Goal: Task Accomplishment & Management: Manage account settings

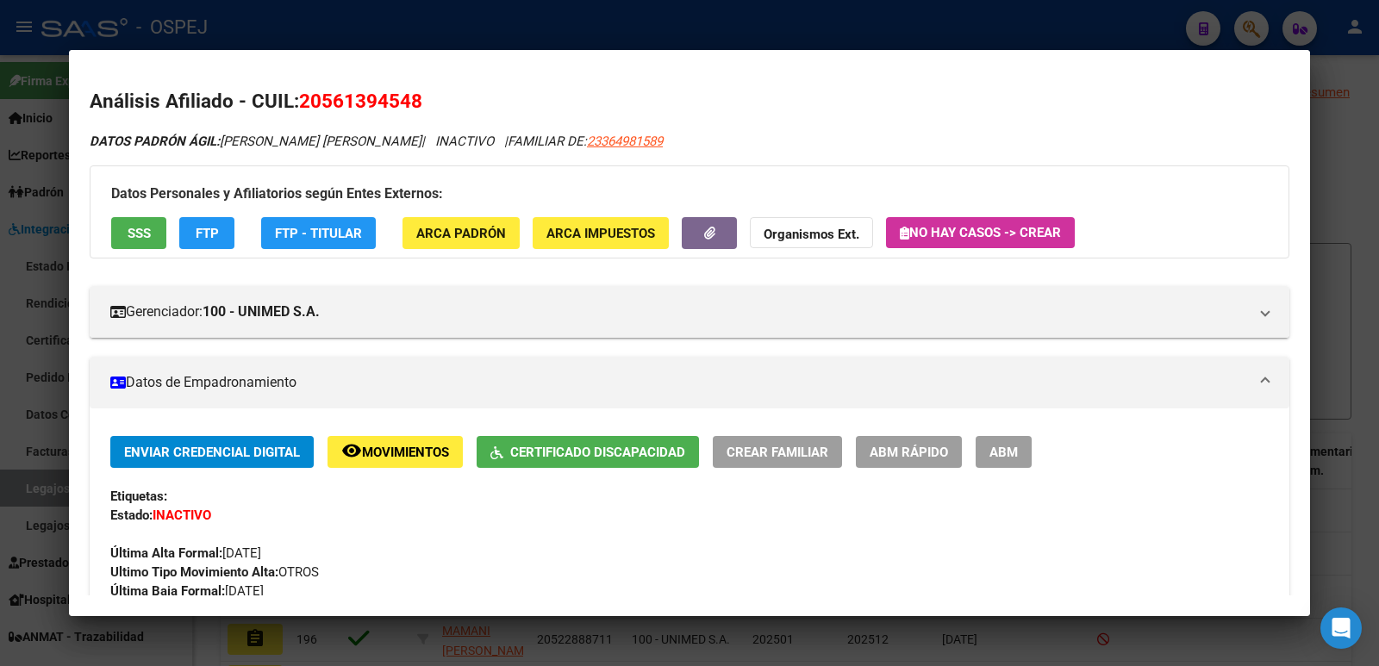
scroll to position [853, 0]
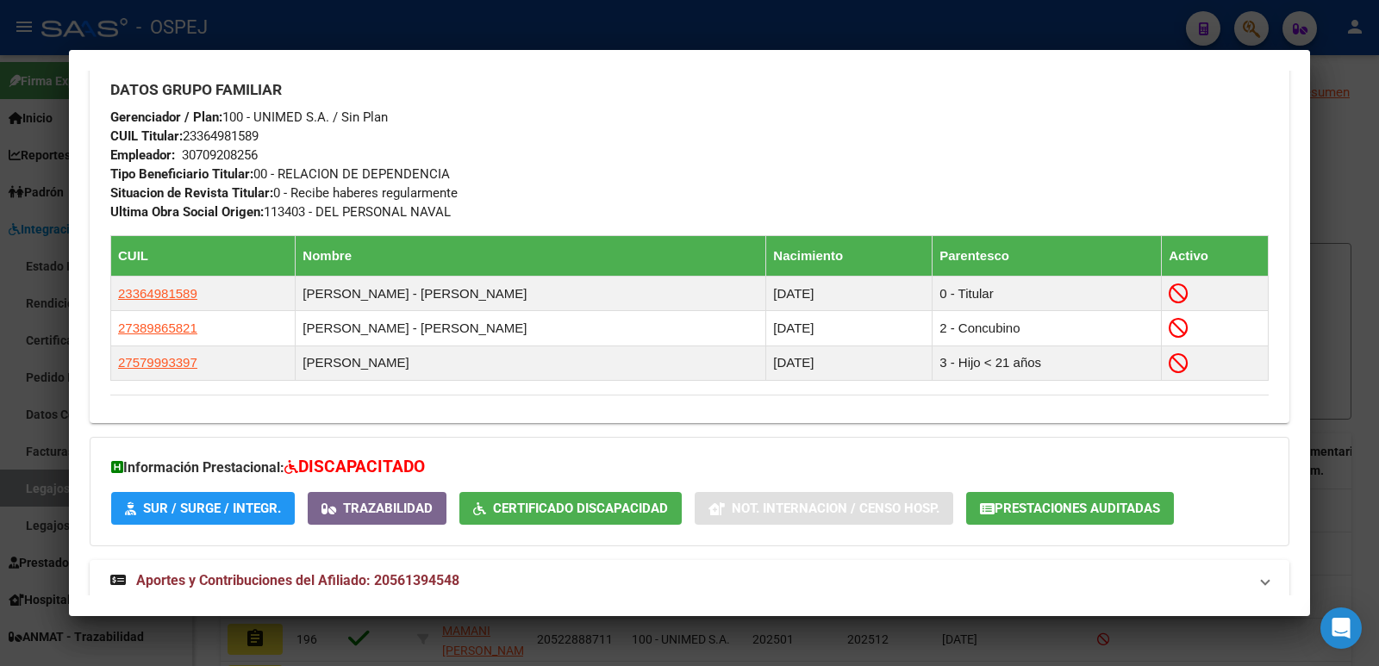
click at [525, 24] on div at bounding box center [689, 333] width 1379 height 666
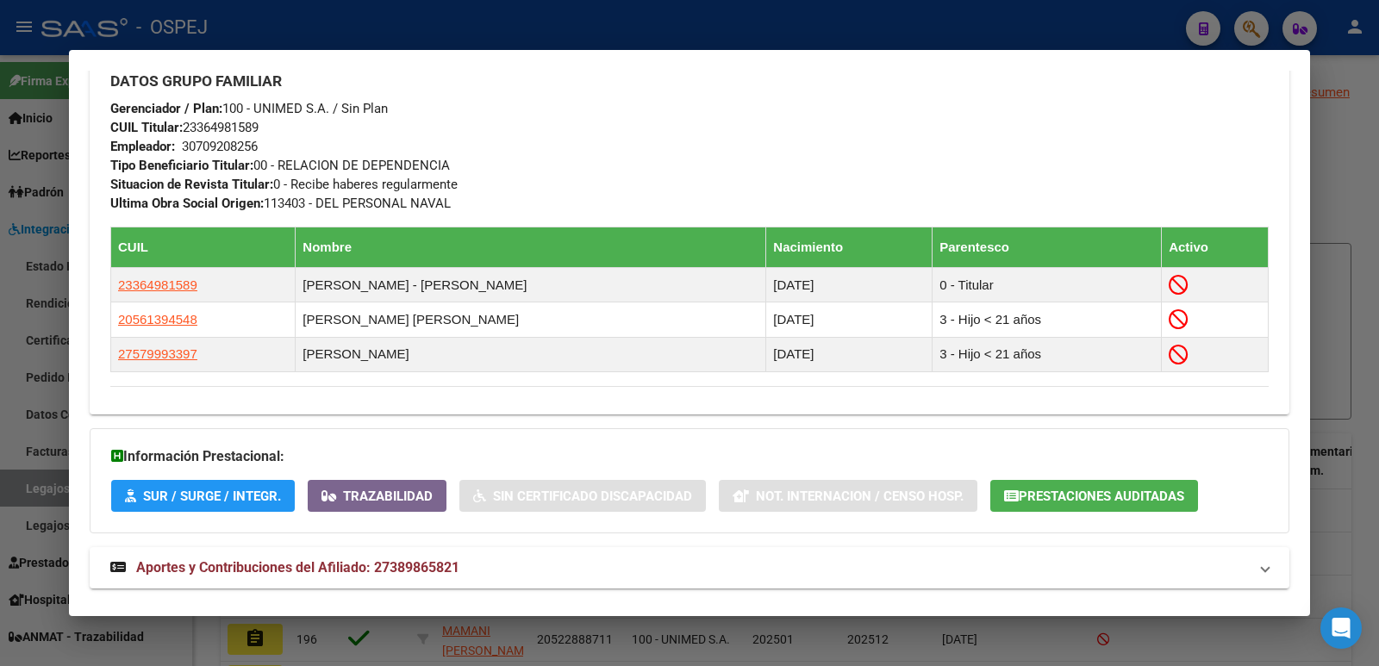
click at [698, 24] on div at bounding box center [689, 333] width 1379 height 666
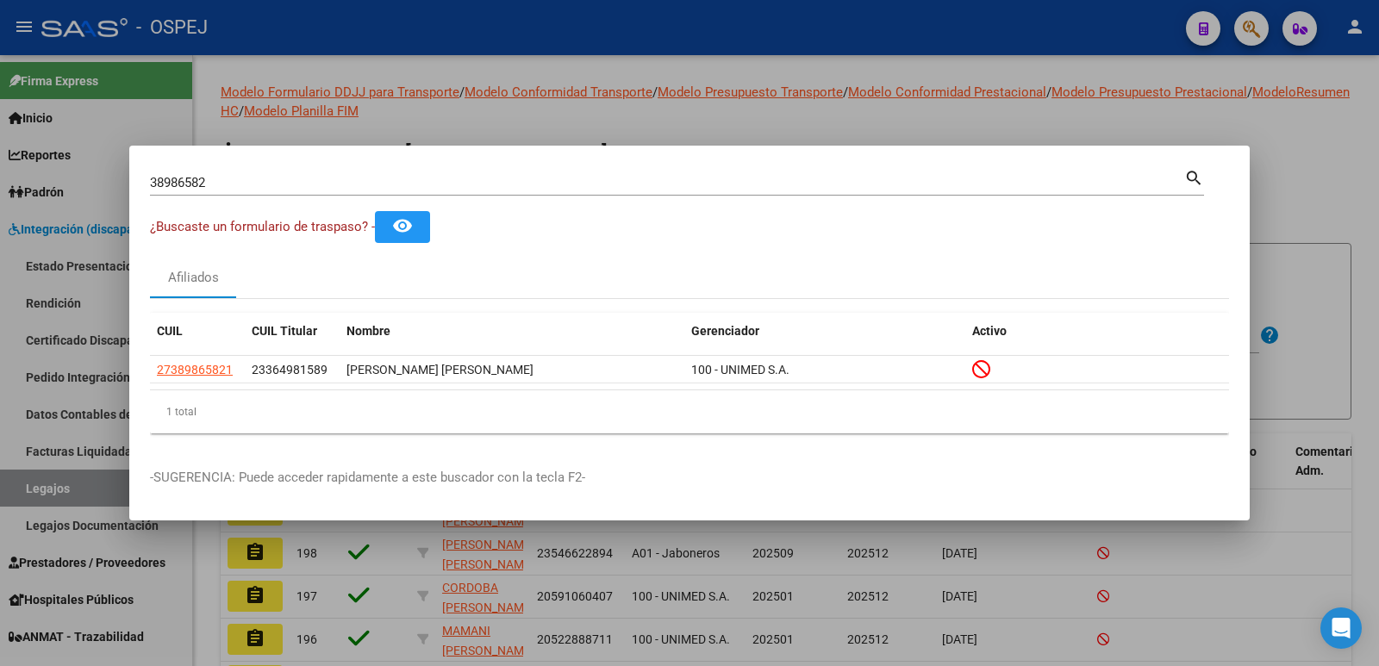
click at [919, 69] on div at bounding box center [689, 333] width 1379 height 666
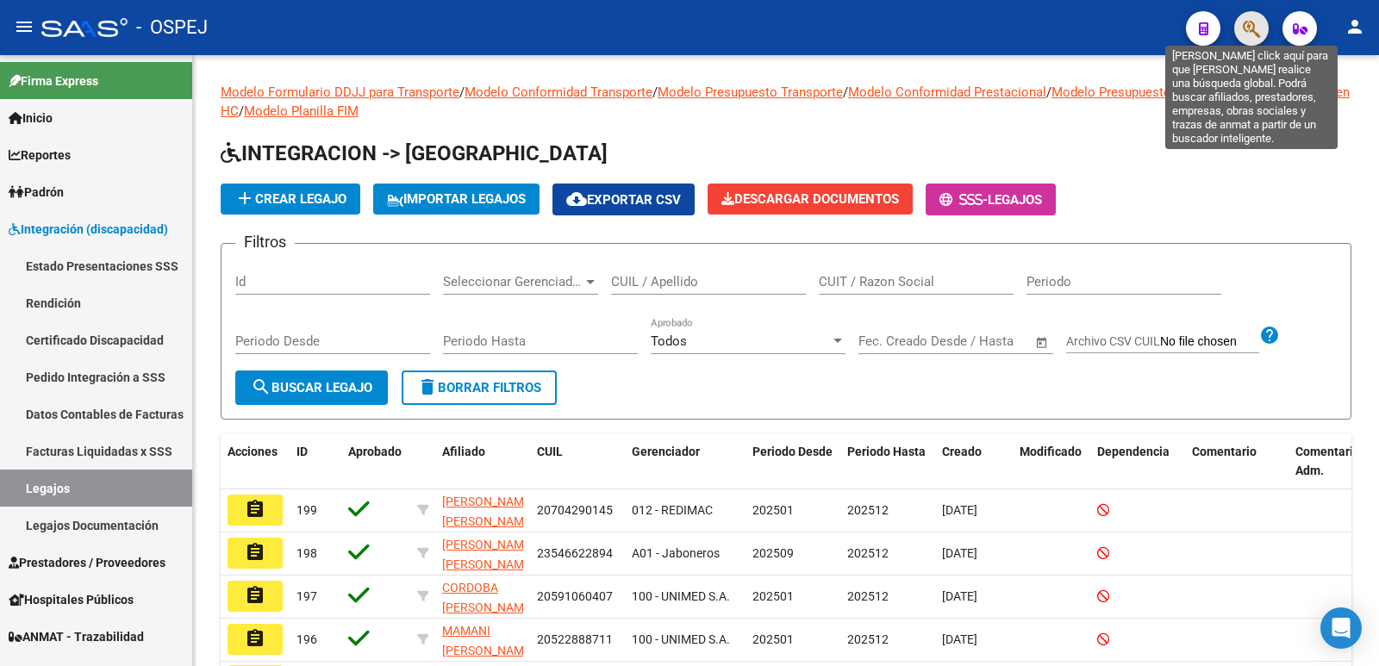
click at [1254, 24] on icon "button" at bounding box center [1251, 29] width 17 height 20
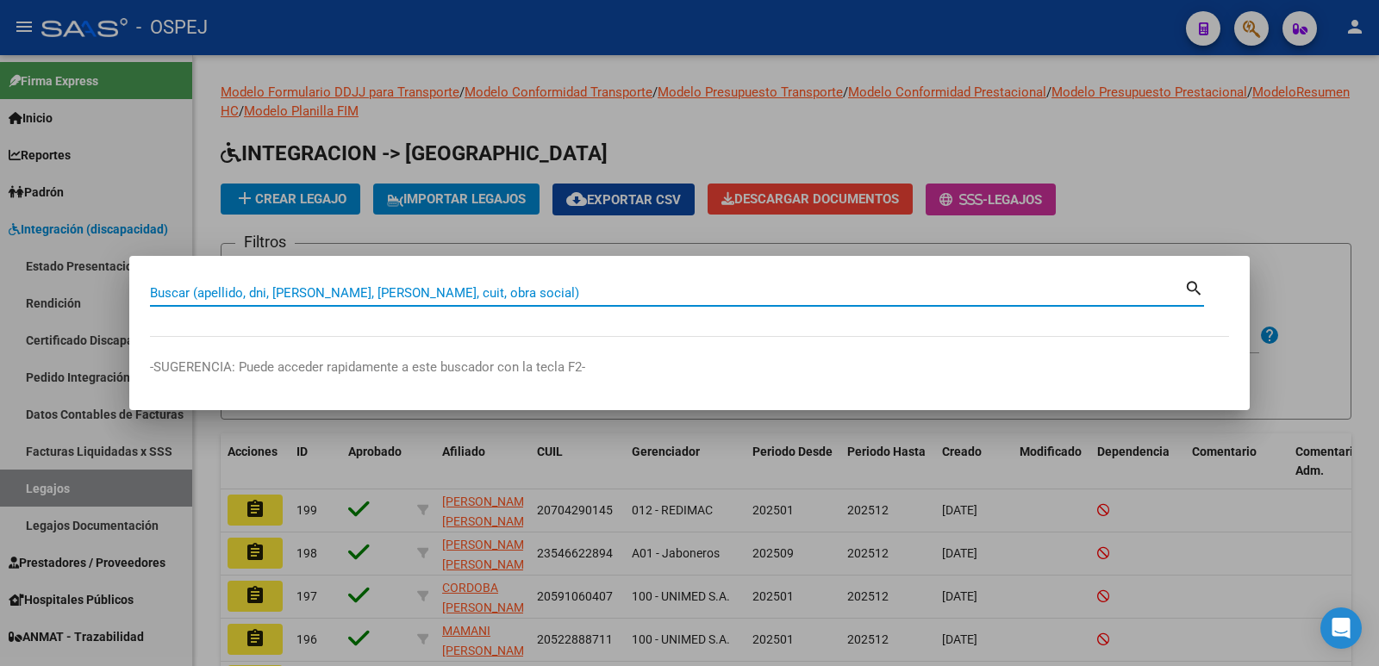
click at [442, 292] on input "Buscar (apellido, dni, [PERSON_NAME], [PERSON_NAME], cuit, obra social)" at bounding box center [667, 293] width 1034 height 16
type input "56978808"
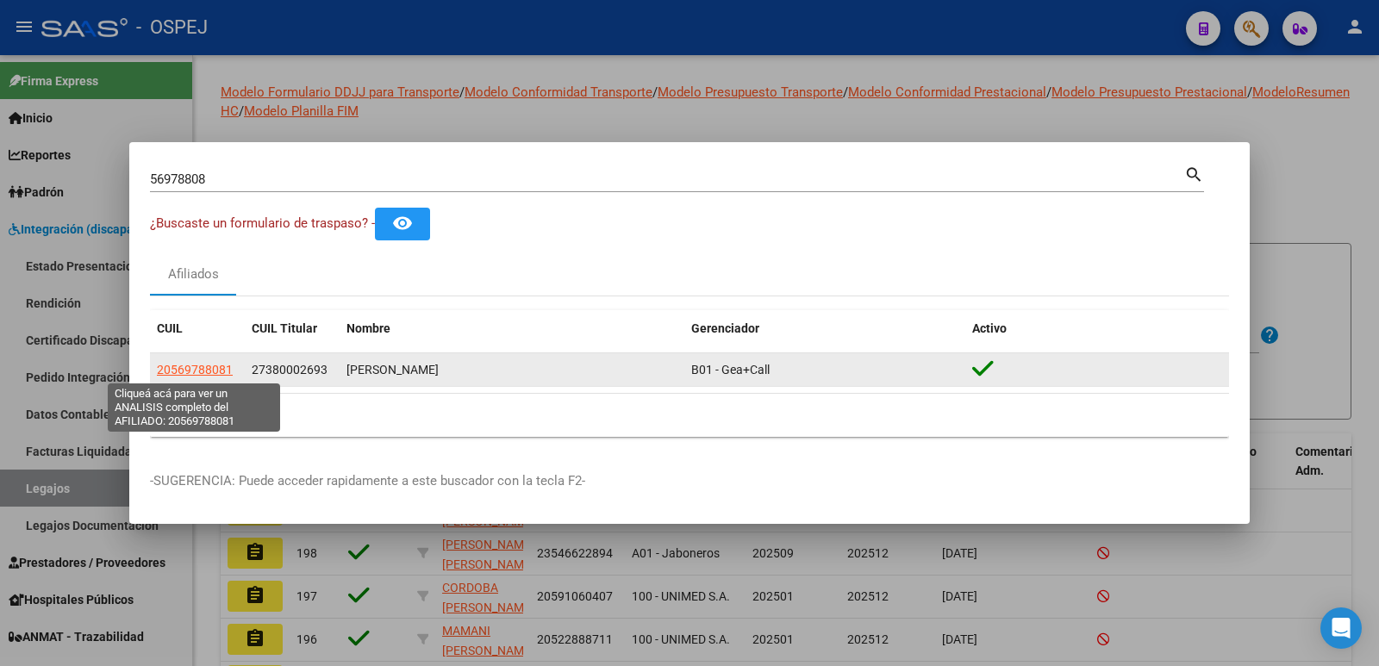
click at [193, 367] on span "20569788081" at bounding box center [195, 370] width 76 height 14
type textarea "20569788081"
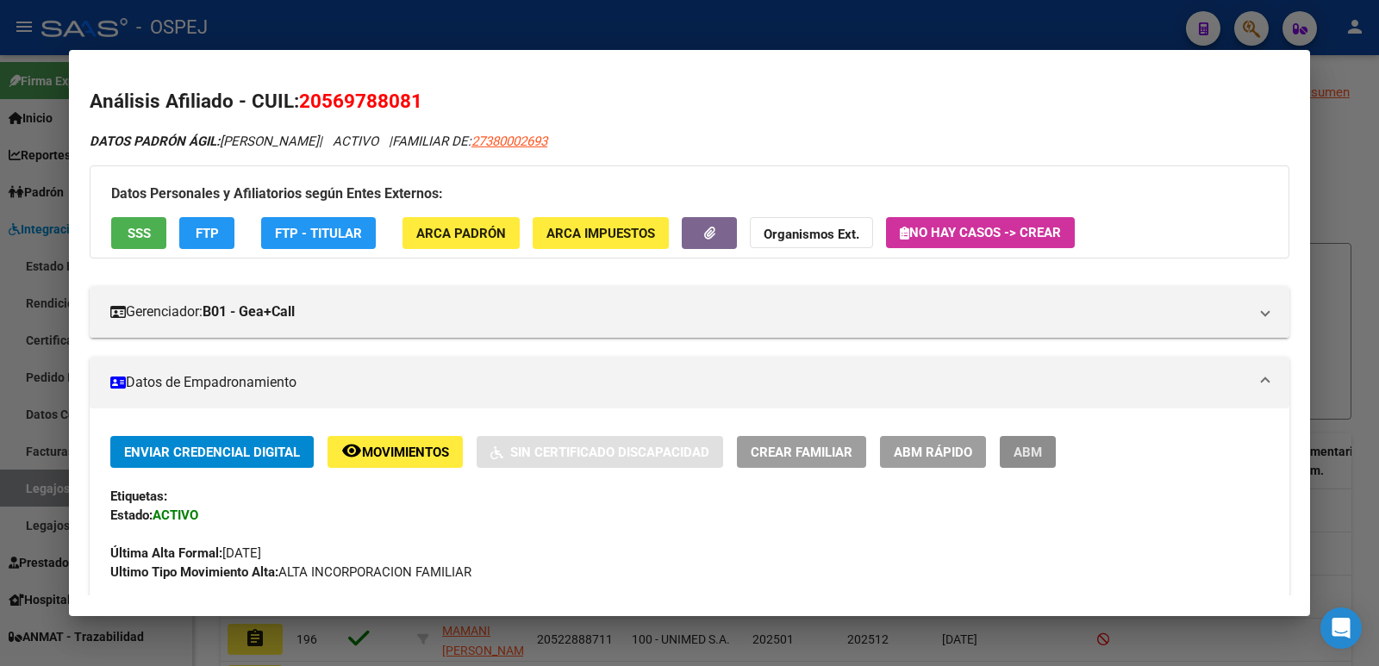
click at [1032, 452] on span "ABM" at bounding box center [1027, 453] width 28 height 16
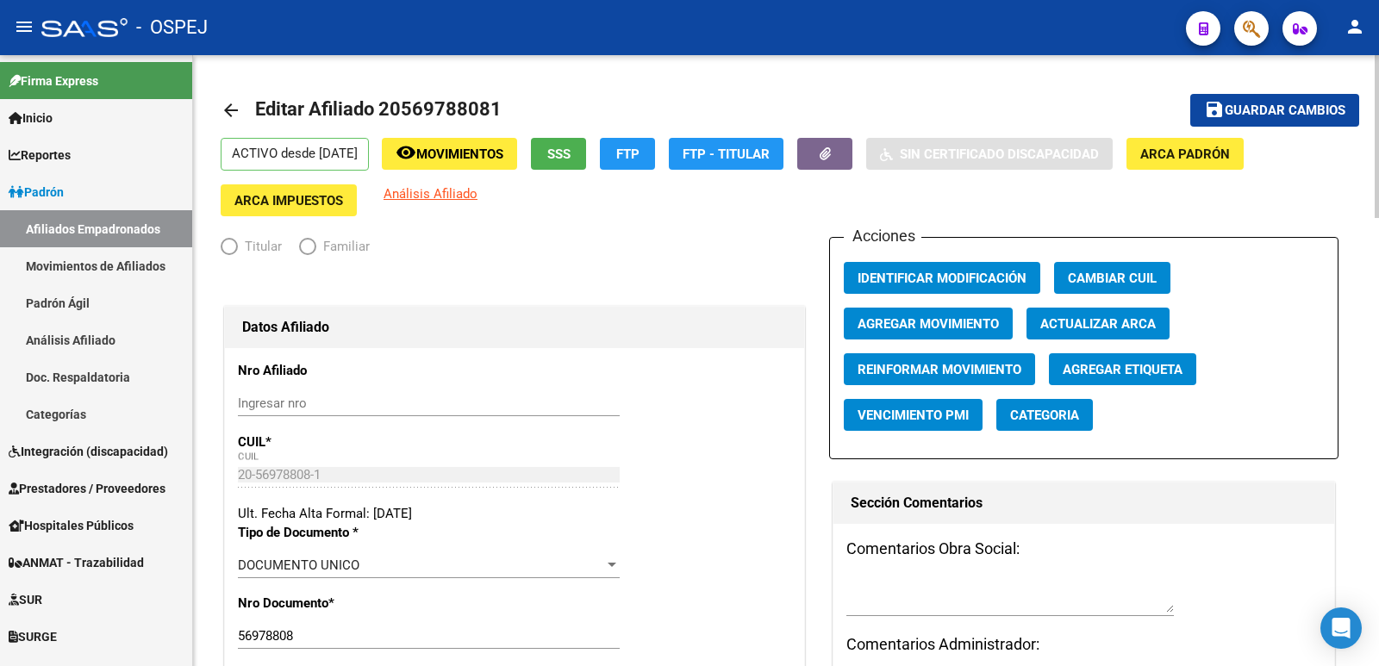
radio input "true"
type input "33-71403746-9"
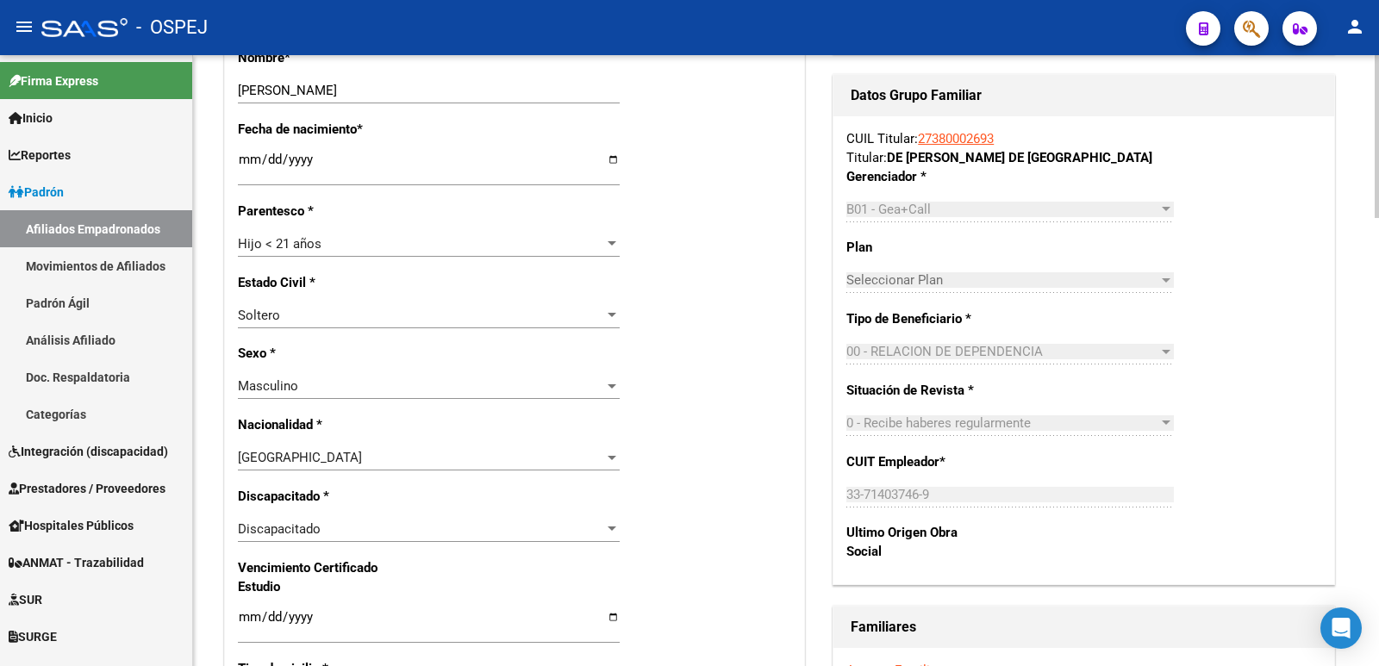
scroll to position [689, 0]
click at [347, 526] on div "Discapacitado" at bounding box center [421, 529] width 366 height 16
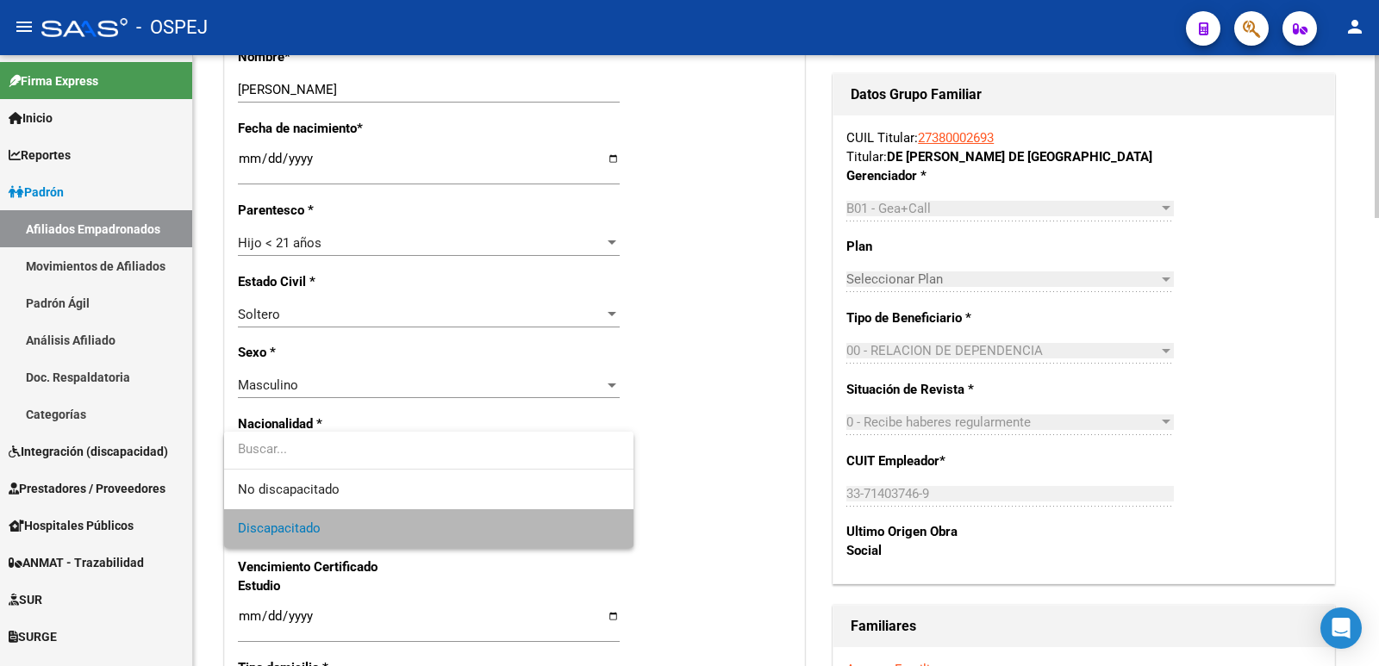
click at [347, 526] on span "Discapacitado" at bounding box center [429, 528] width 382 height 39
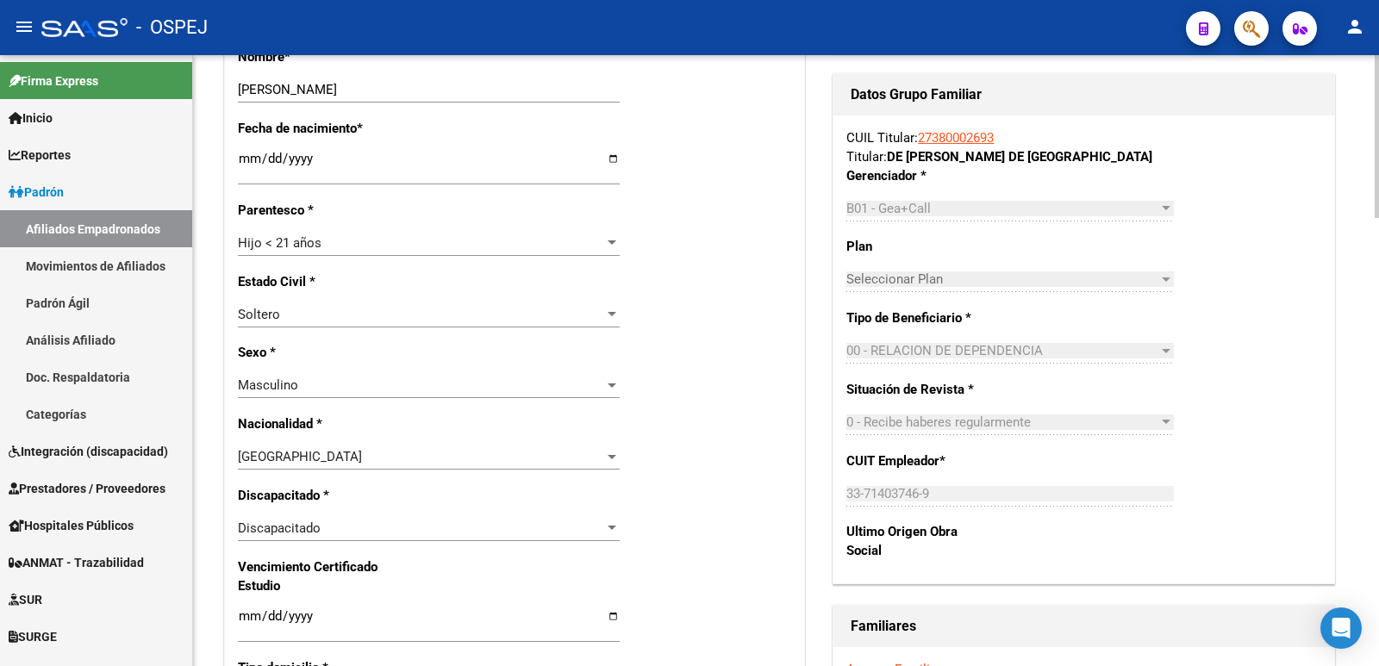
click at [343, 495] on p "Discapacitado *" at bounding box center [321, 495] width 166 height 19
click at [329, 535] on div "Discapacitado" at bounding box center [421, 529] width 366 height 16
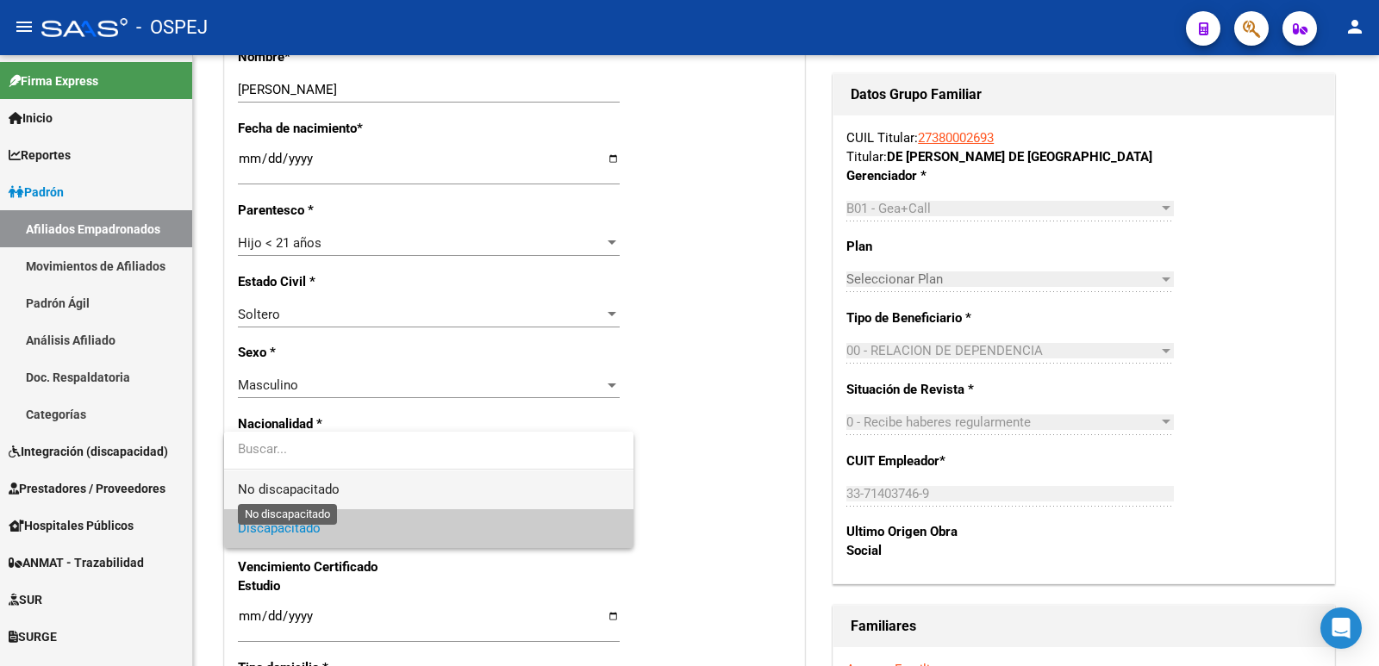
click at [327, 490] on span "No discapacitado" at bounding box center [289, 490] width 102 height 16
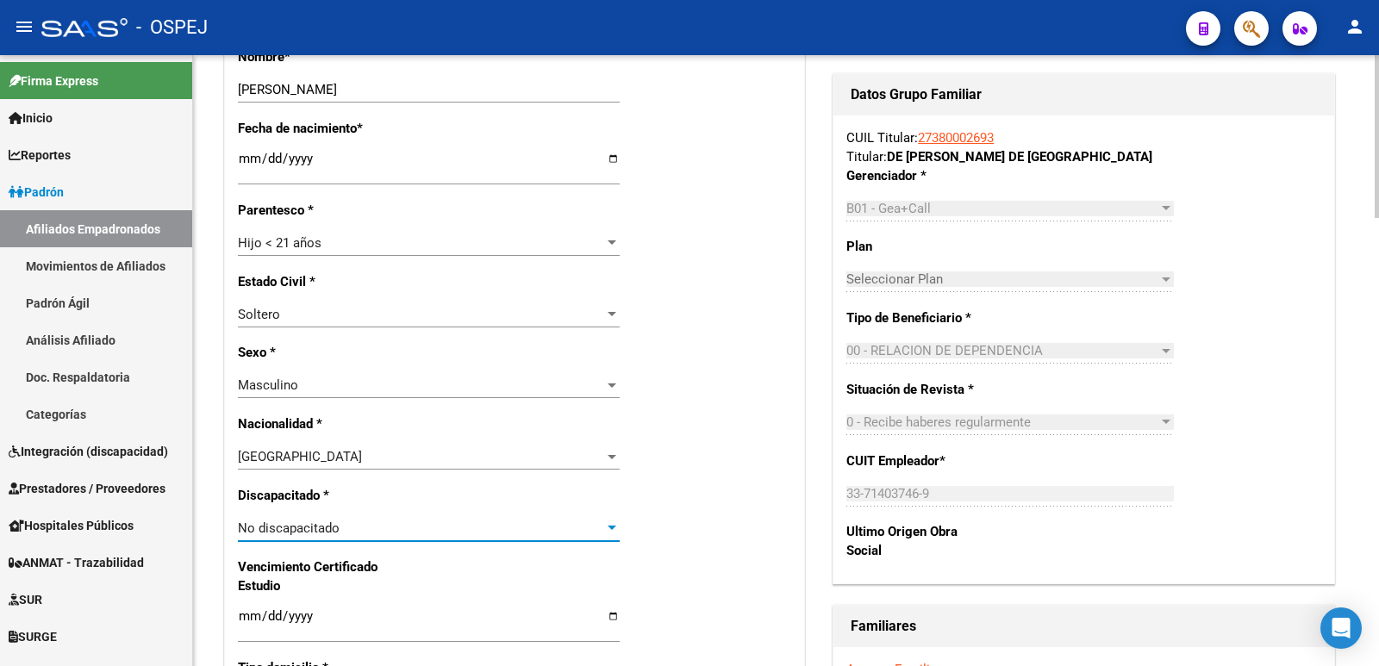
click at [308, 533] on span "No discapacitado" at bounding box center [289, 529] width 102 height 16
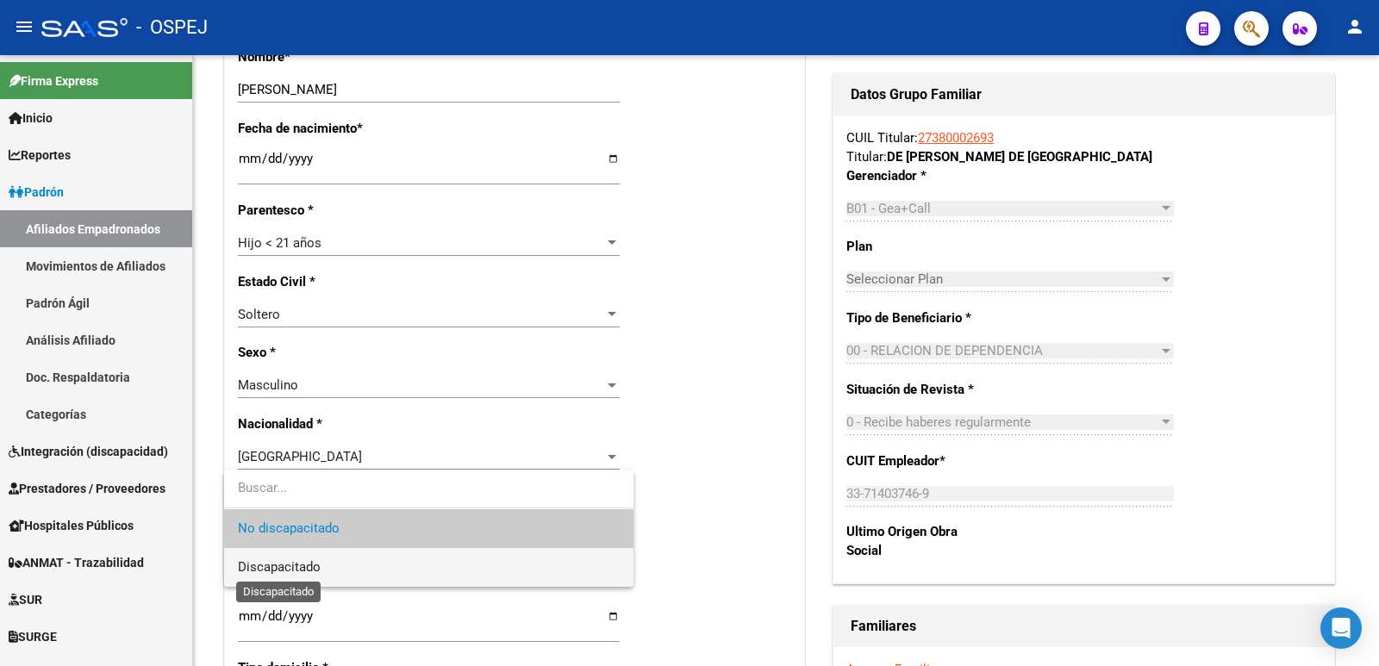
click at [313, 568] on span "Discapacitado" at bounding box center [279, 567] width 83 height 16
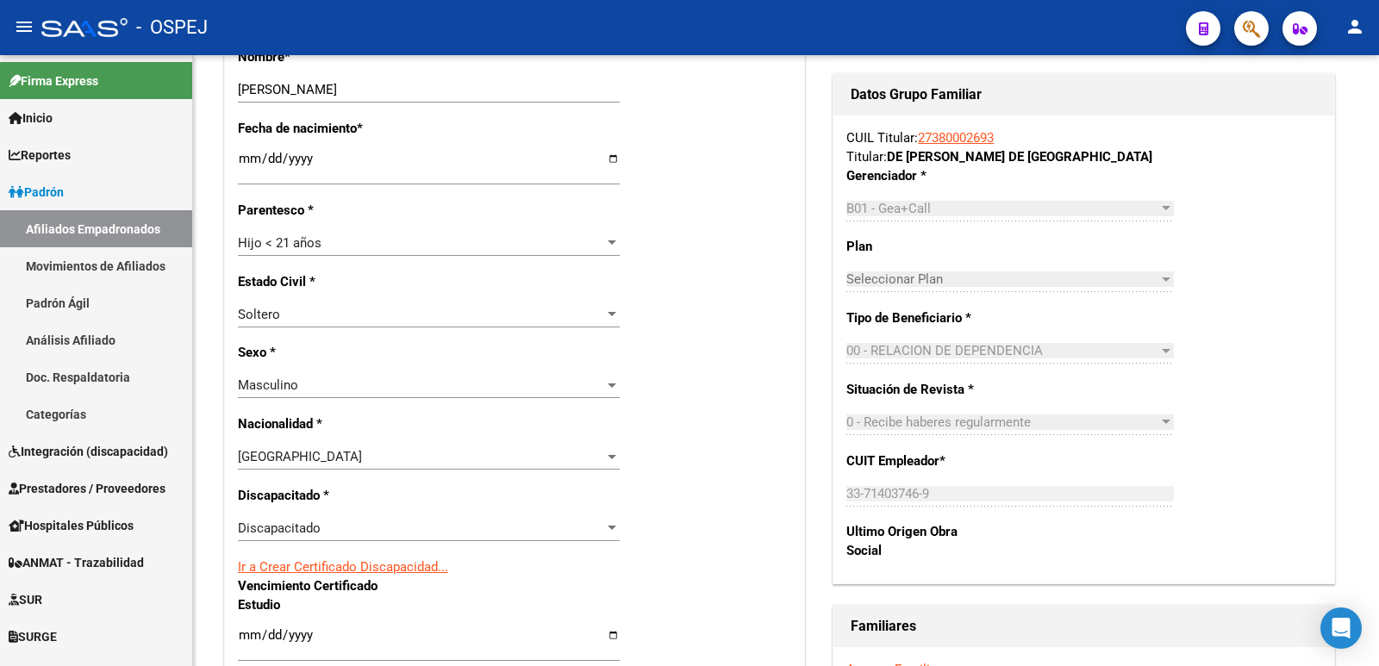
click at [313, 568] on link "Ir a Crear Certificado Discapacidad..." at bounding box center [343, 567] width 210 height 16
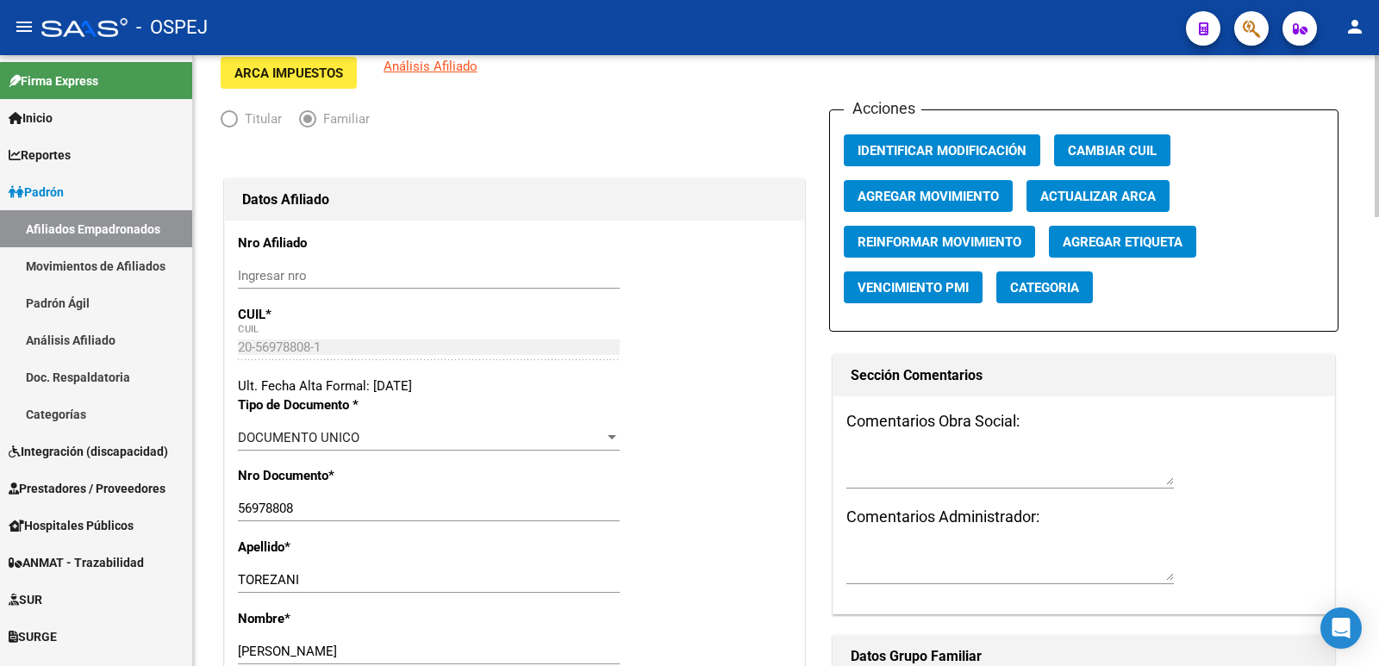
scroll to position [0, 0]
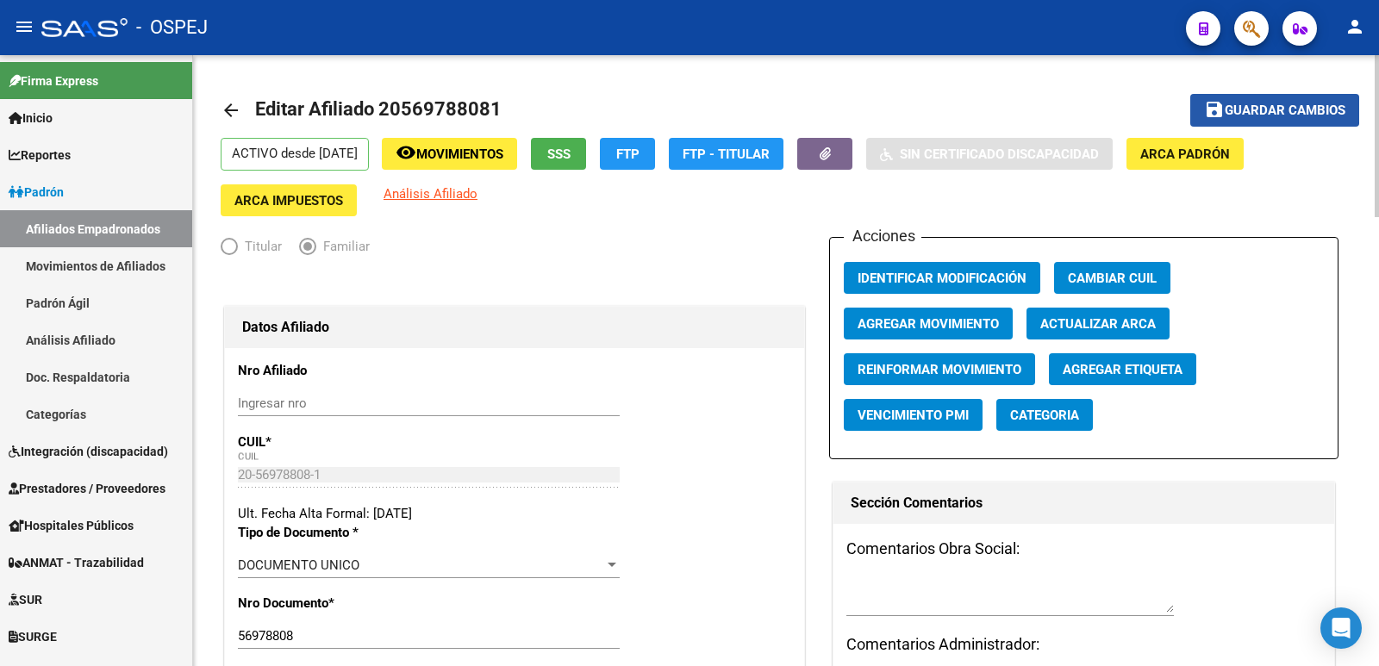
click at [1253, 109] on span "Guardar cambios" at bounding box center [1285, 111] width 121 height 16
click at [229, 112] on mat-icon "arrow_back" at bounding box center [231, 110] width 21 height 21
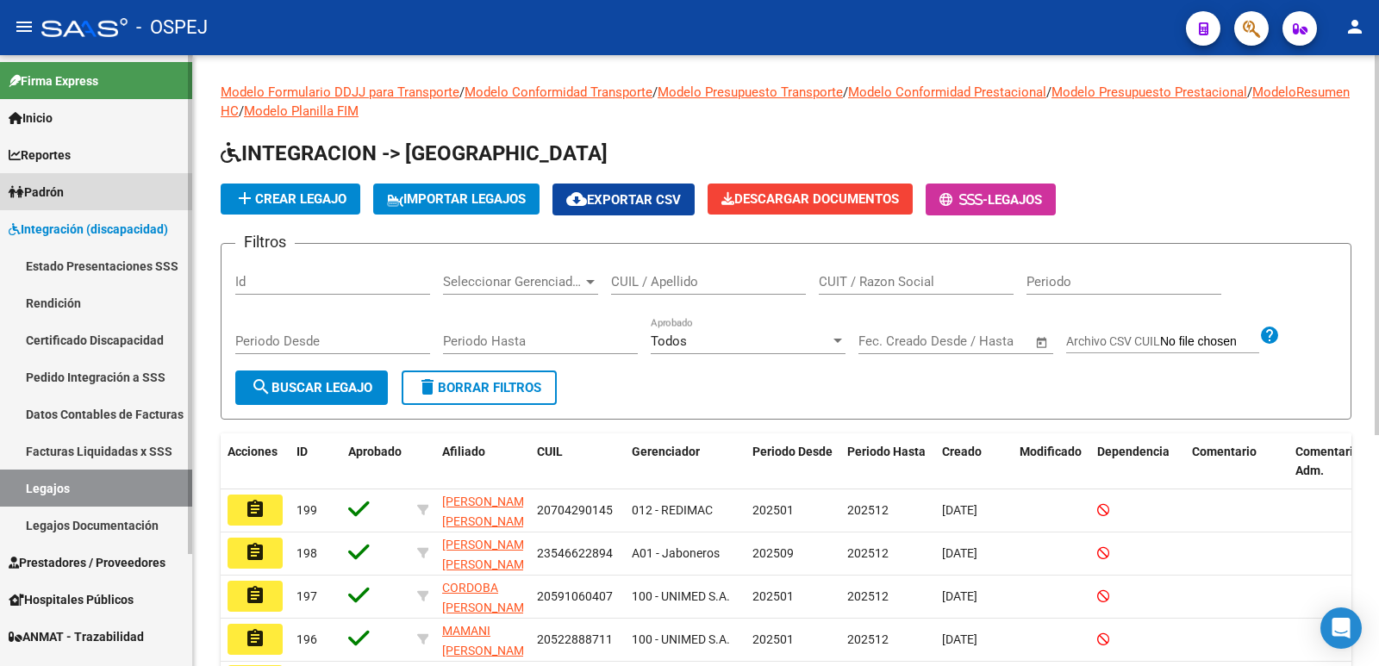
click at [64, 190] on span "Padrón" at bounding box center [36, 192] width 55 height 19
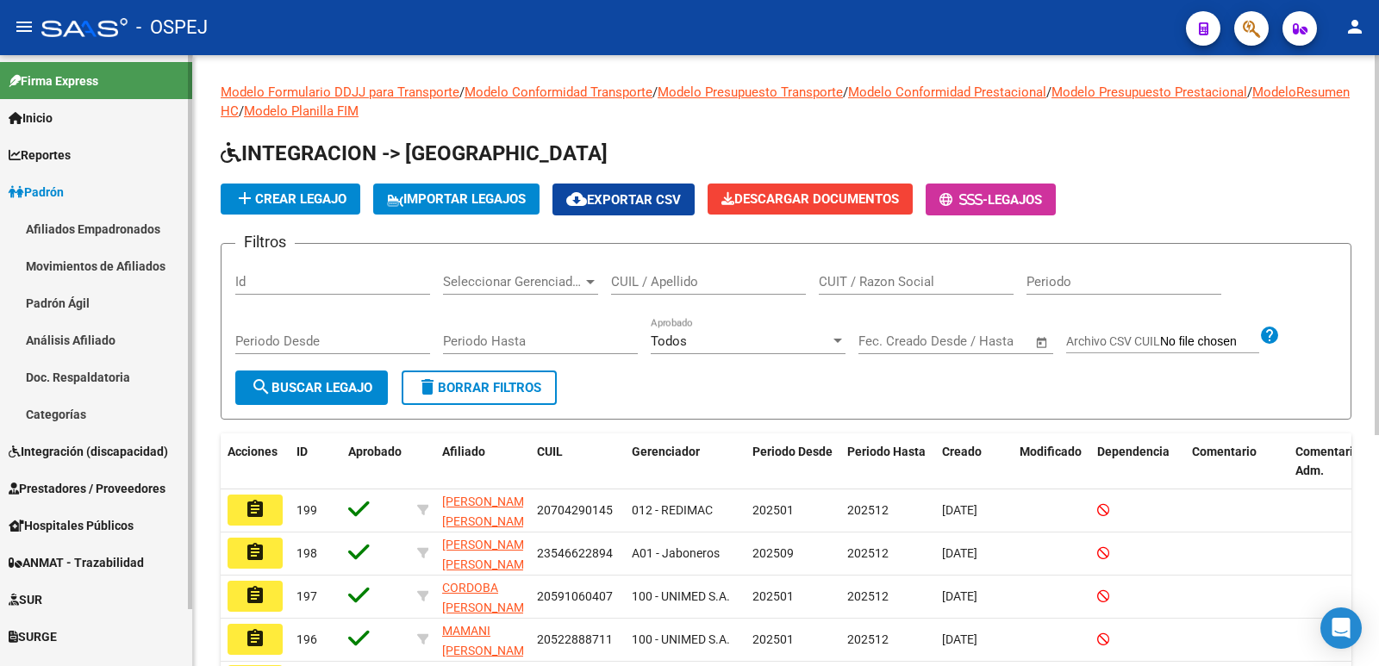
click at [59, 227] on link "Afiliados Empadronados" at bounding box center [96, 228] width 192 height 37
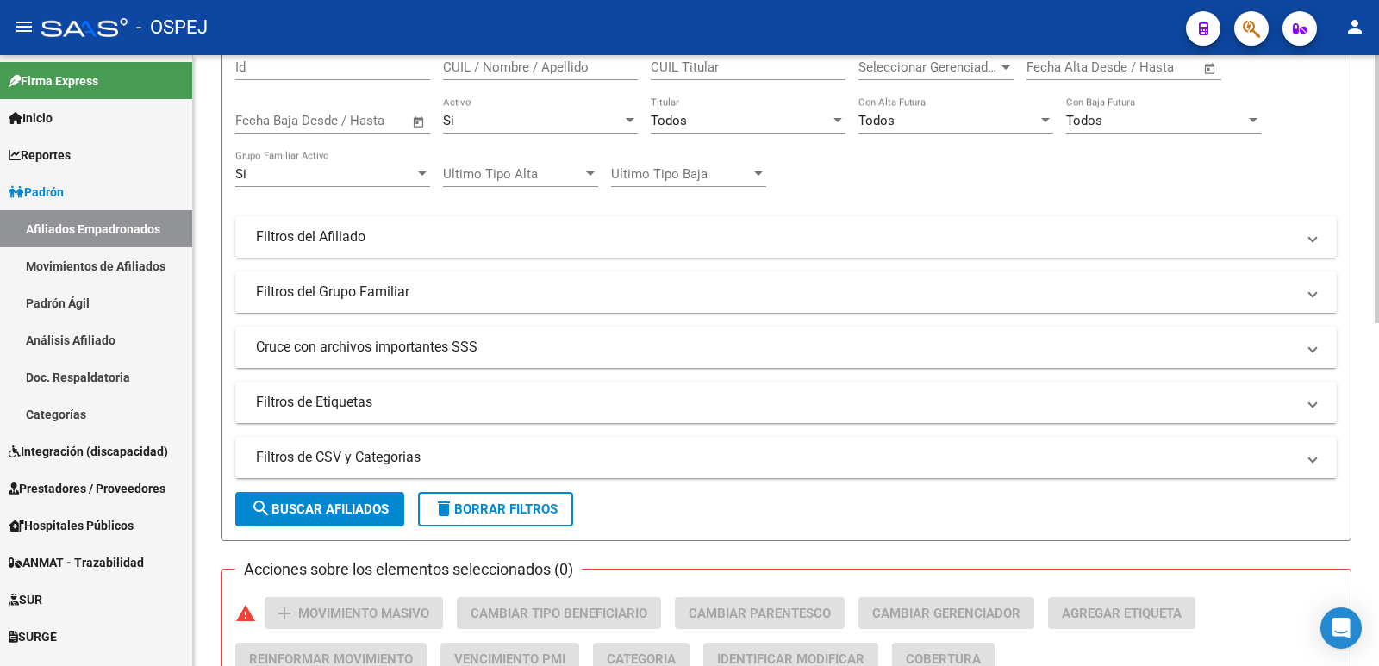
scroll to position [259, 0]
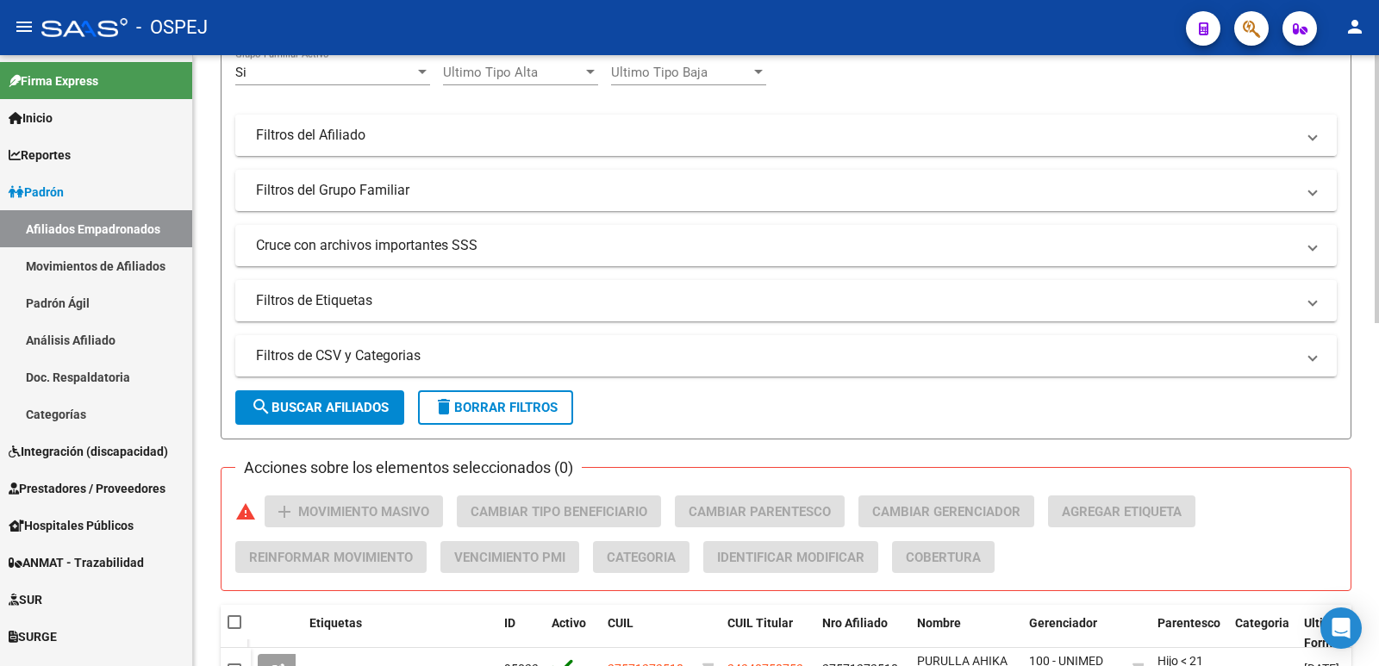
click at [374, 138] on mat-panel-title "Filtros del Afiliado" at bounding box center [775, 135] width 1039 height 19
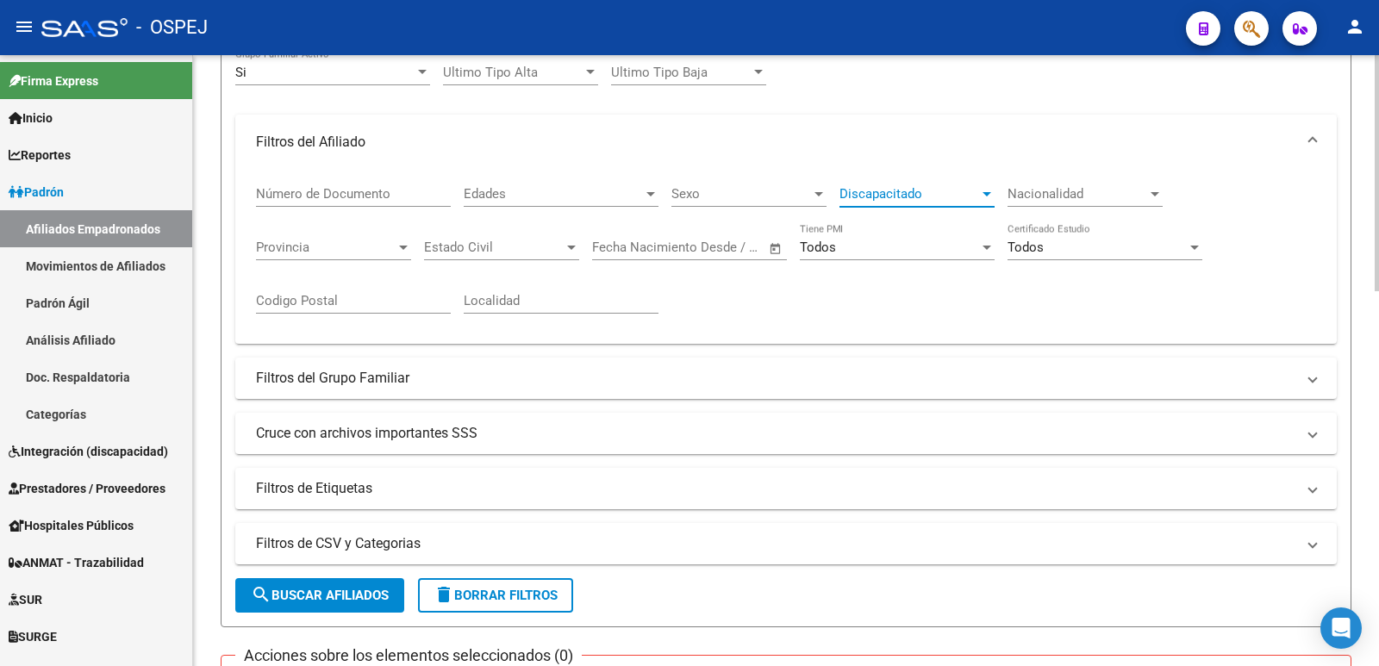
click at [988, 188] on div at bounding box center [987, 194] width 16 height 14
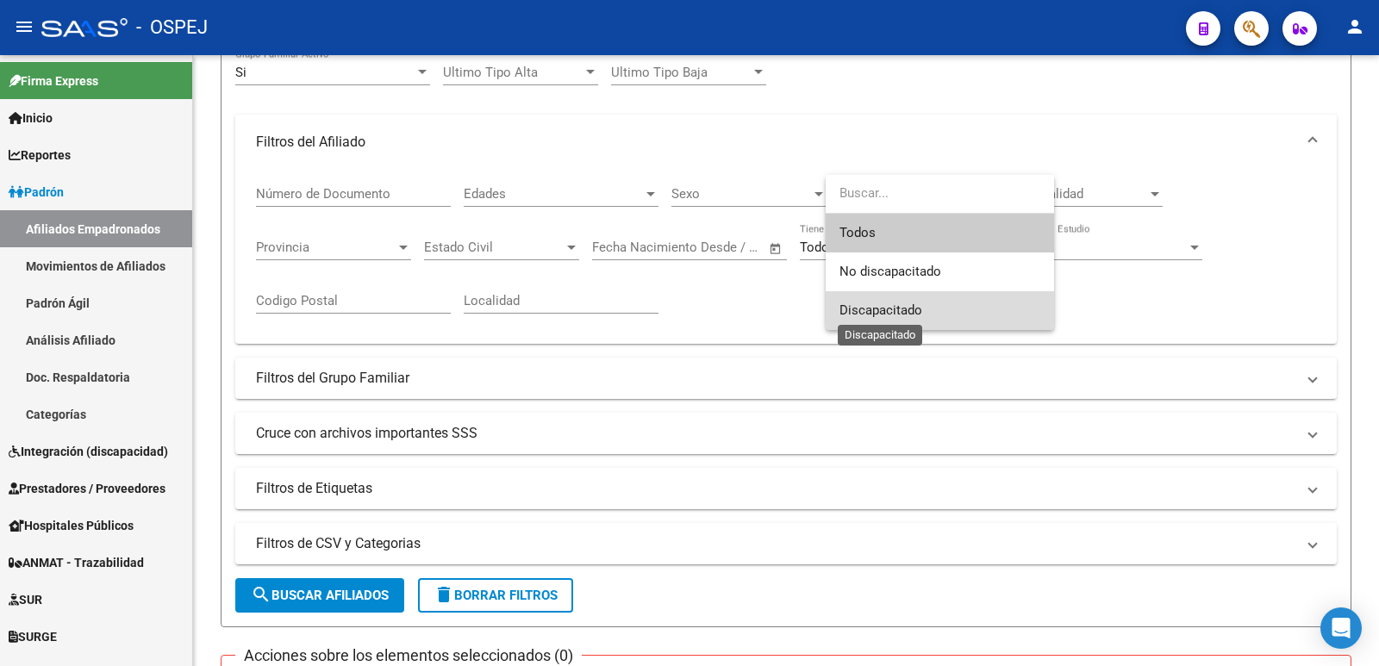
click at [900, 308] on span "Discapacitado" at bounding box center [880, 310] width 83 height 16
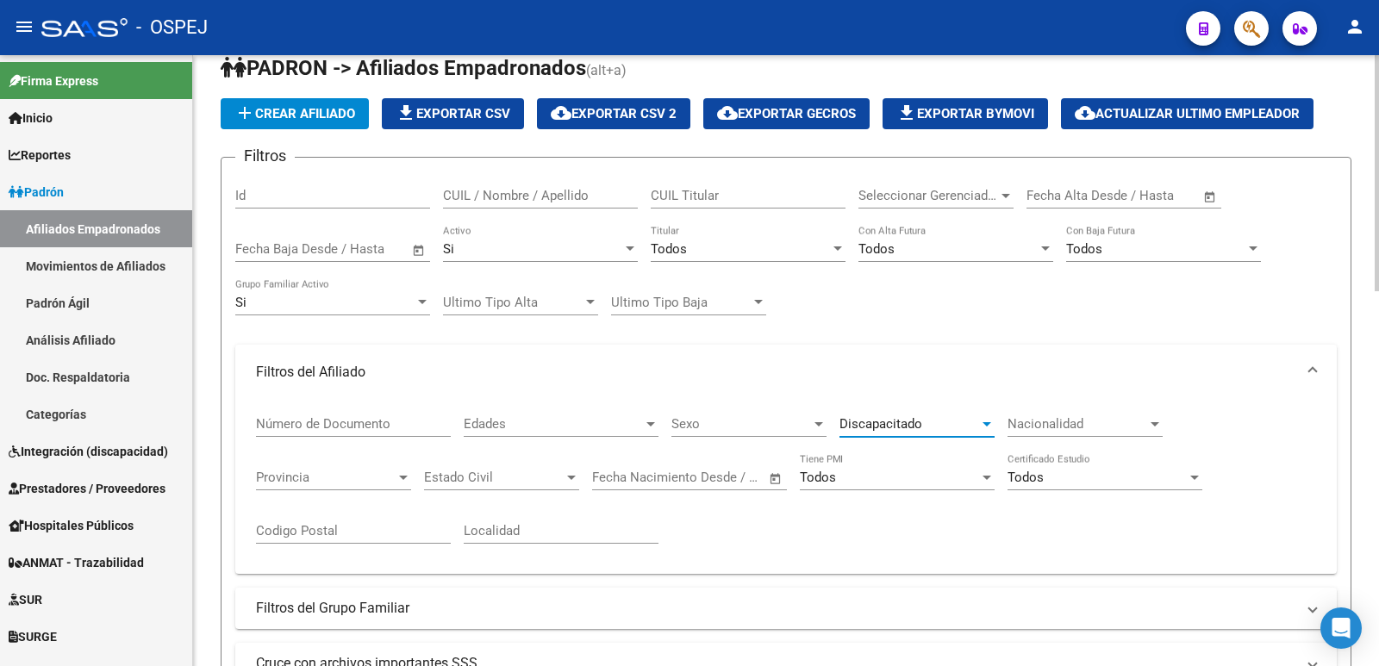
scroll to position [0, 0]
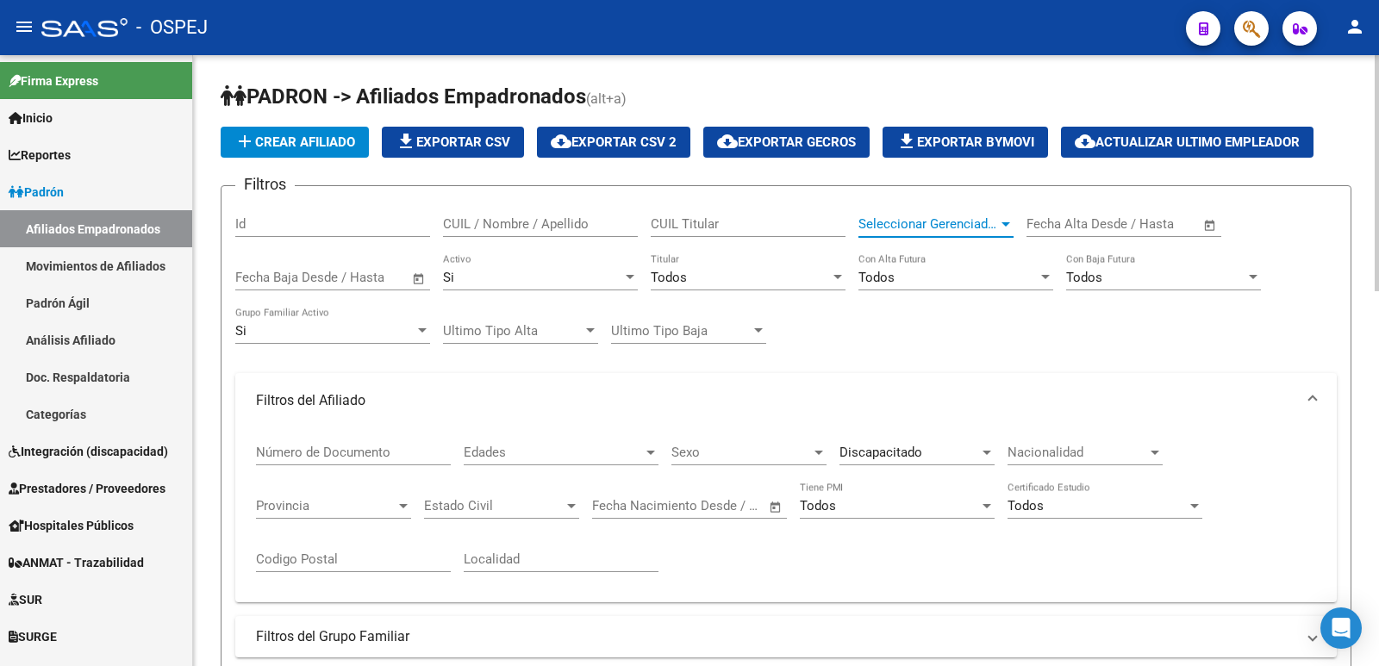
click at [955, 228] on span "Seleccionar Gerenciador" at bounding box center [928, 224] width 140 height 16
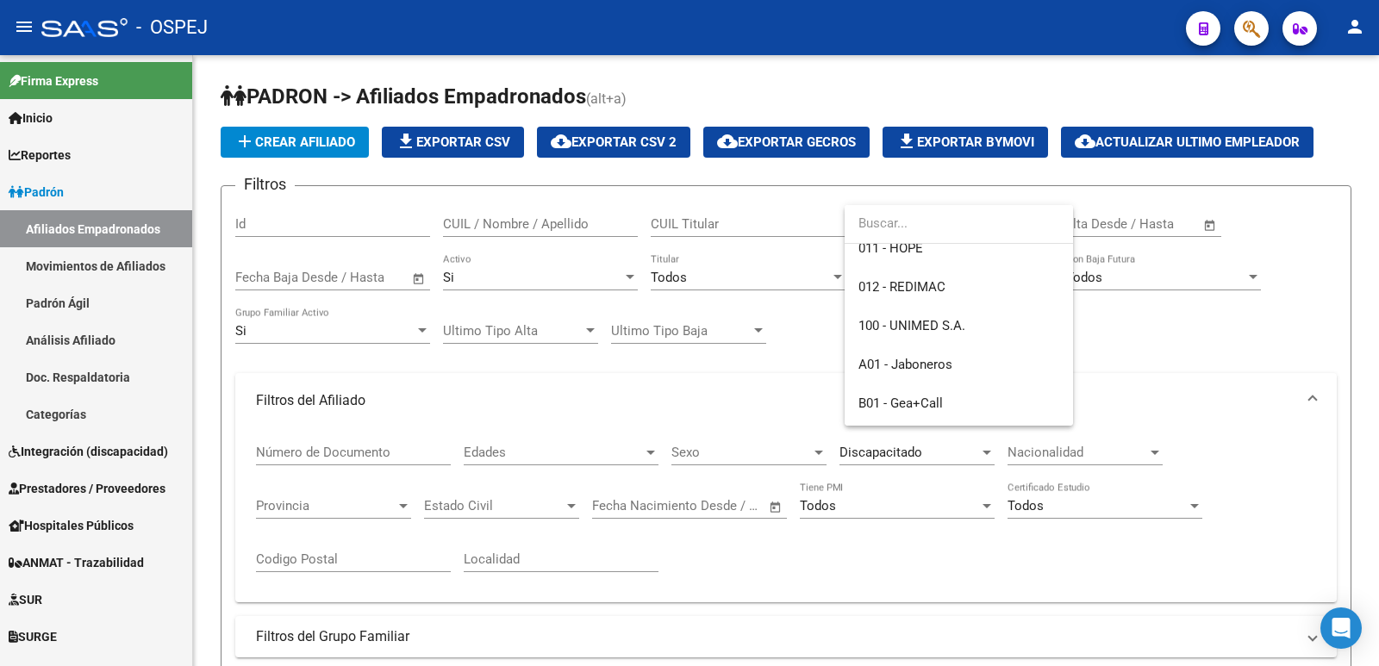
scroll to position [172, 0]
click at [990, 323] on span "A01 - Jaboneros" at bounding box center [958, 323] width 201 height 39
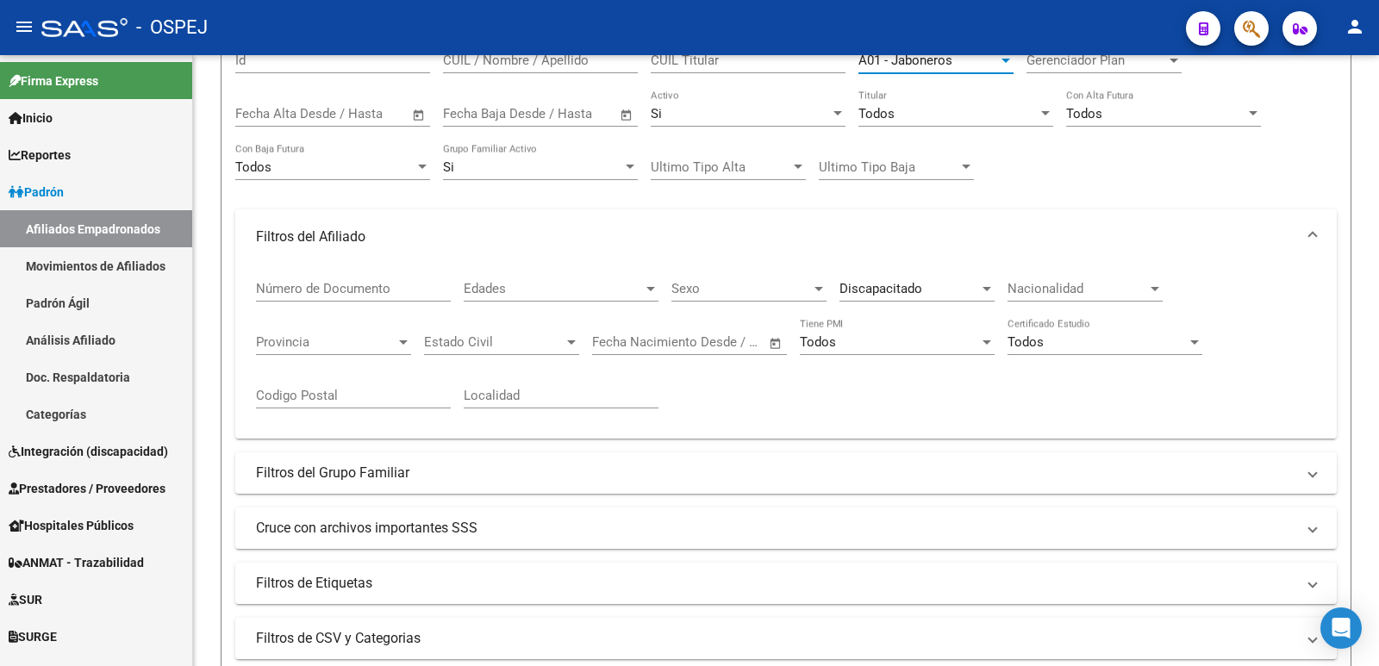
scroll to position [259, 0]
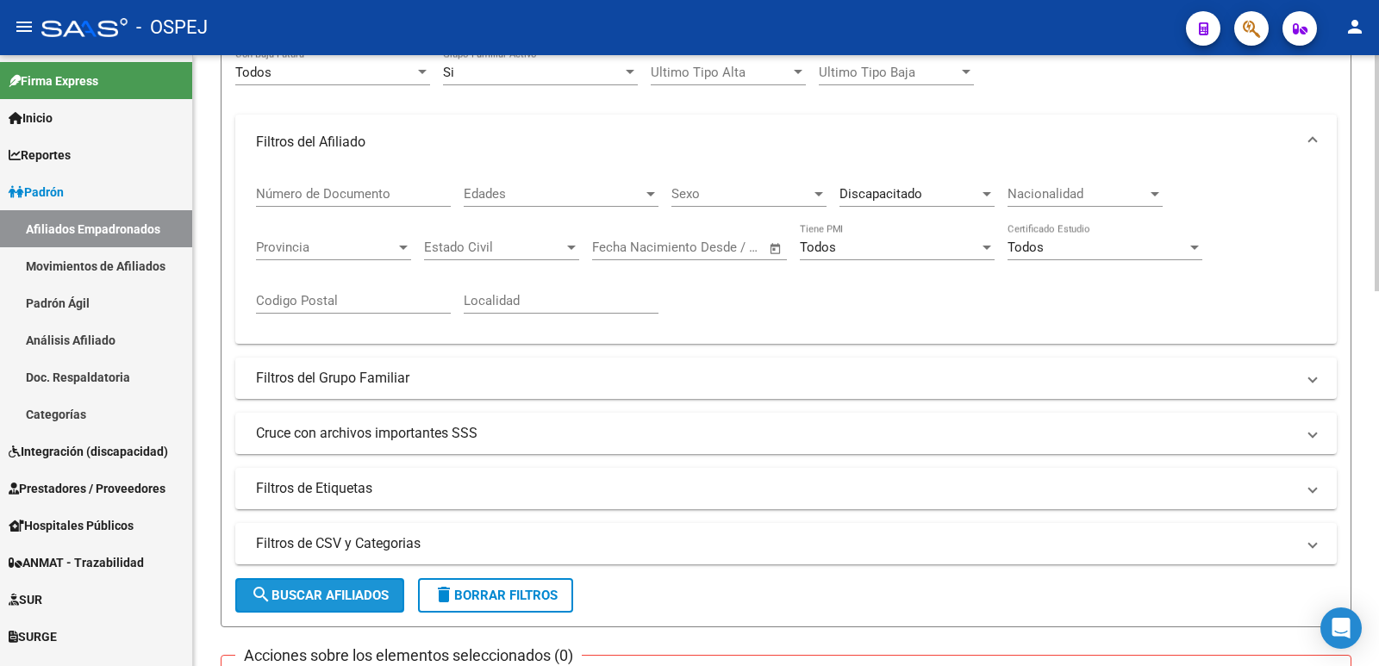
click at [307, 595] on span "search Buscar Afiliados" at bounding box center [320, 596] width 138 height 16
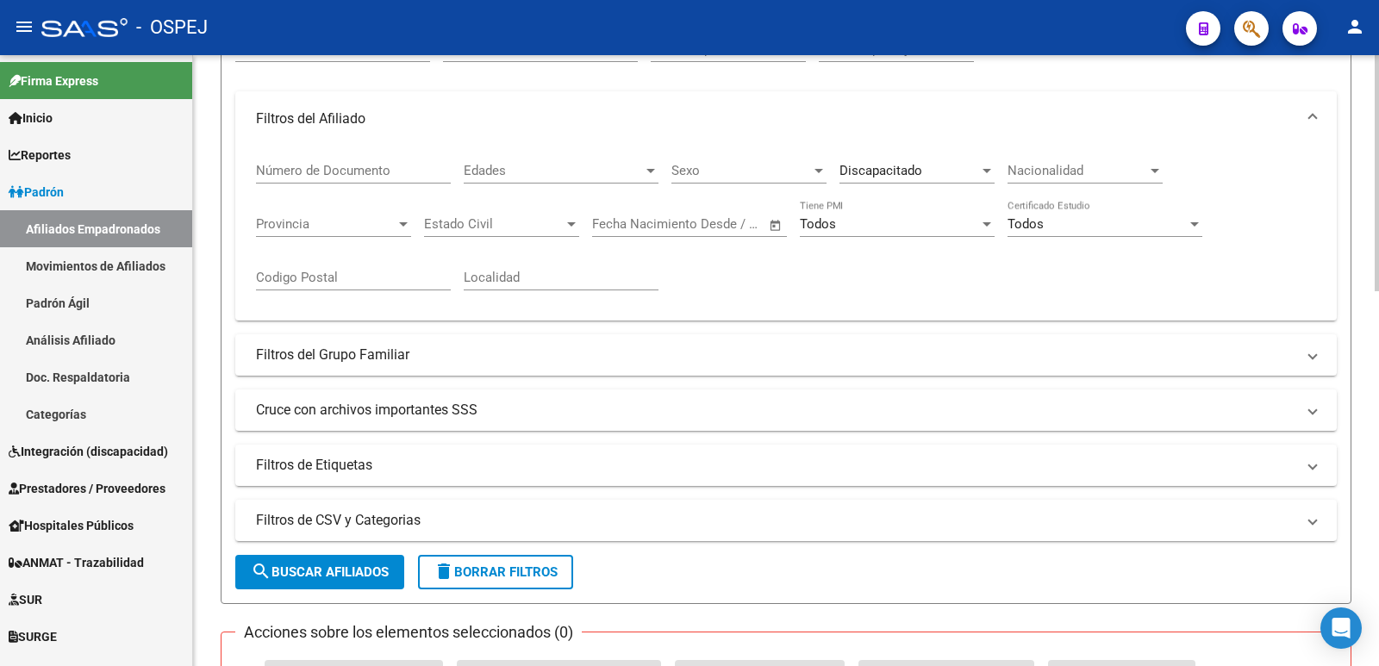
scroll to position [0, 0]
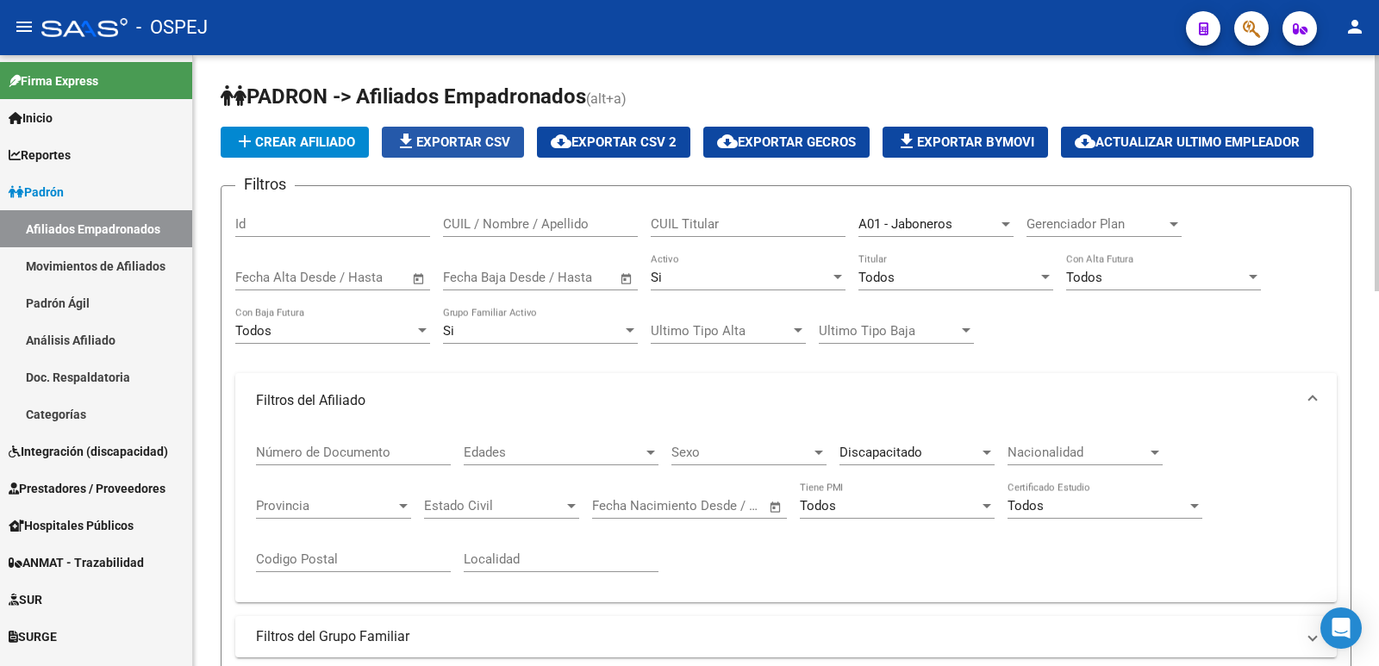
click at [458, 152] on button "file_download Exportar CSV" at bounding box center [453, 142] width 142 height 31
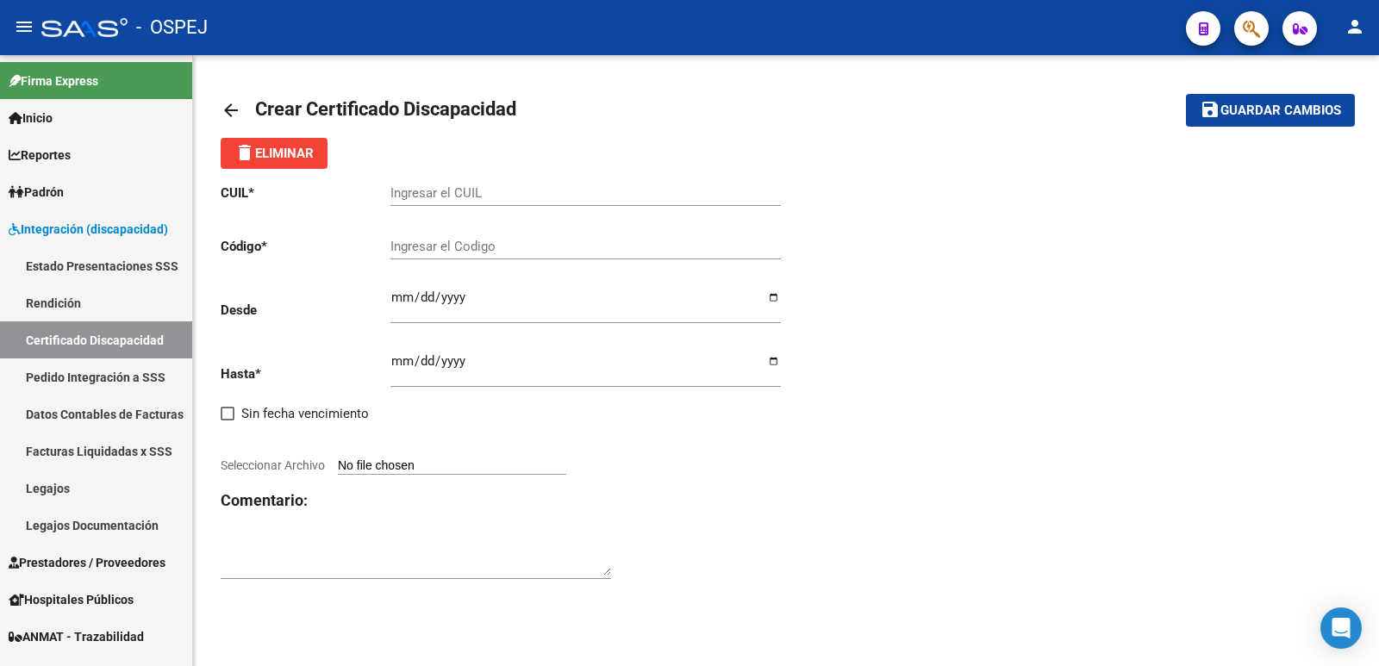
click at [426, 193] on input "Ingresar el CUIL" at bounding box center [585, 193] width 390 height 16
type input "20-56978808-1"
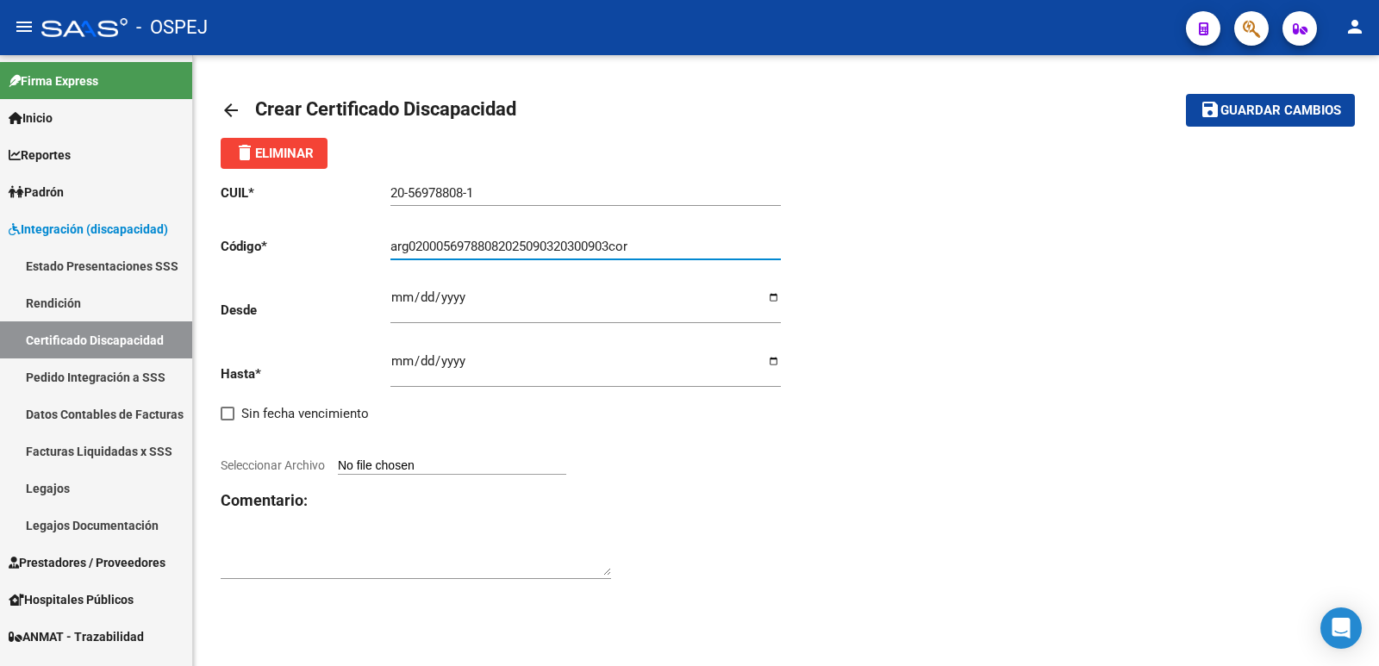
type input "arg02000569788082025090320300903cor"
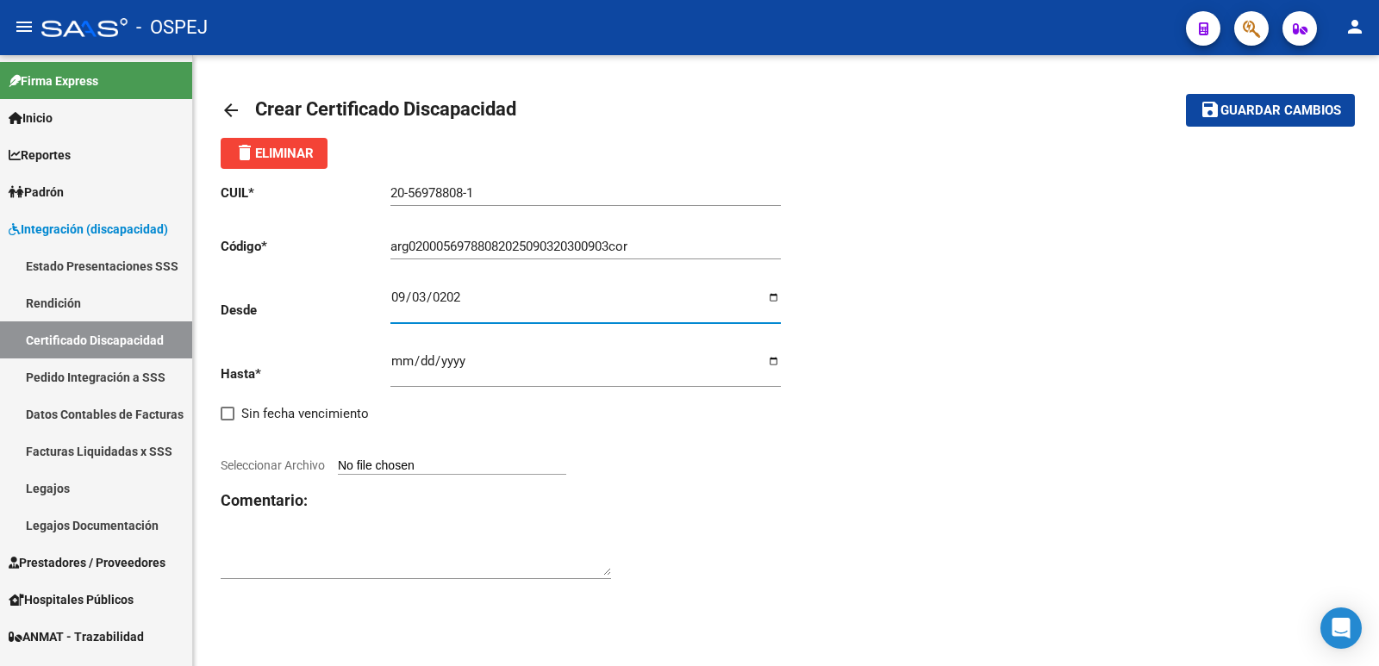
type input "2025-09-03"
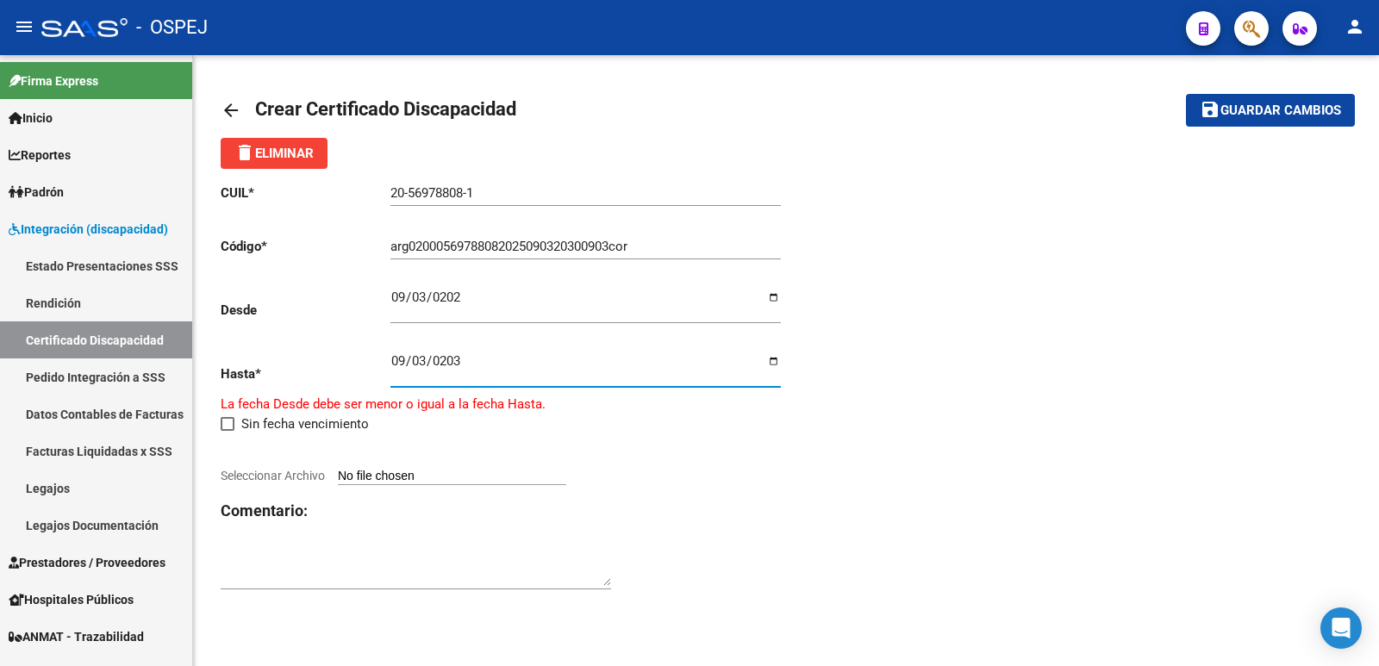
type input "2030-09-03"
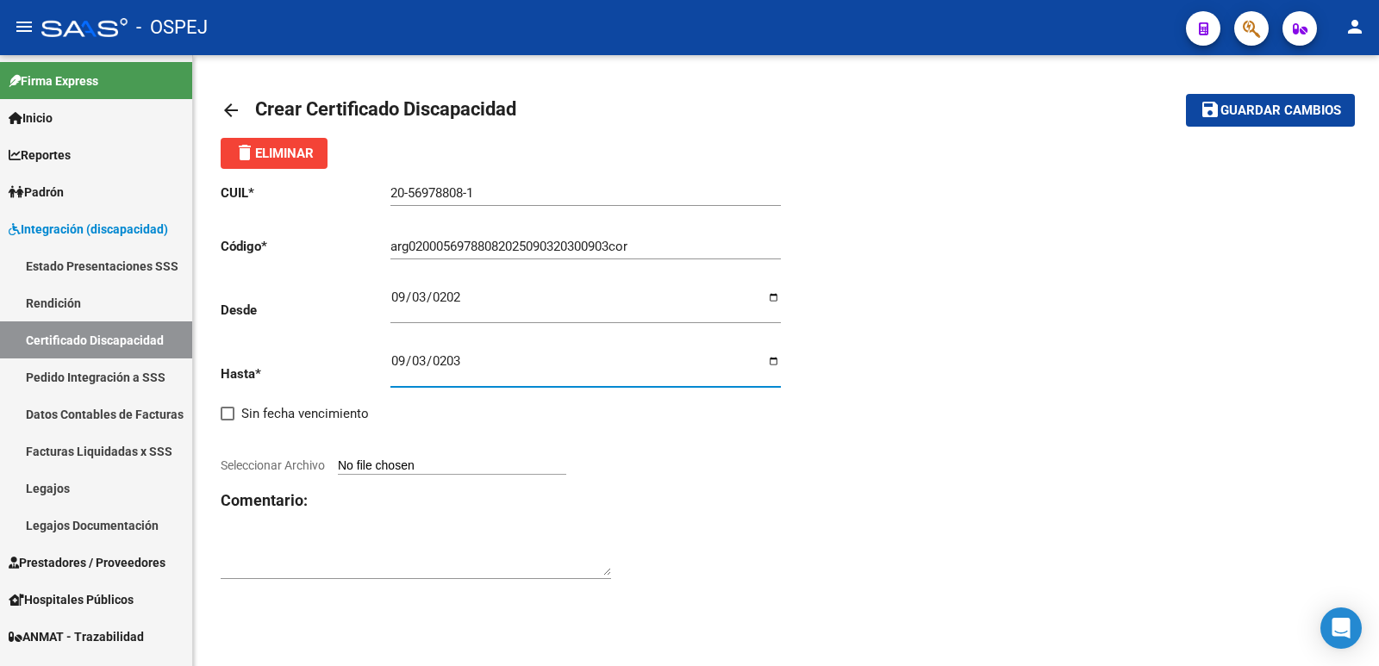
click at [1249, 101] on button "save Guardar cambios" at bounding box center [1270, 110] width 169 height 32
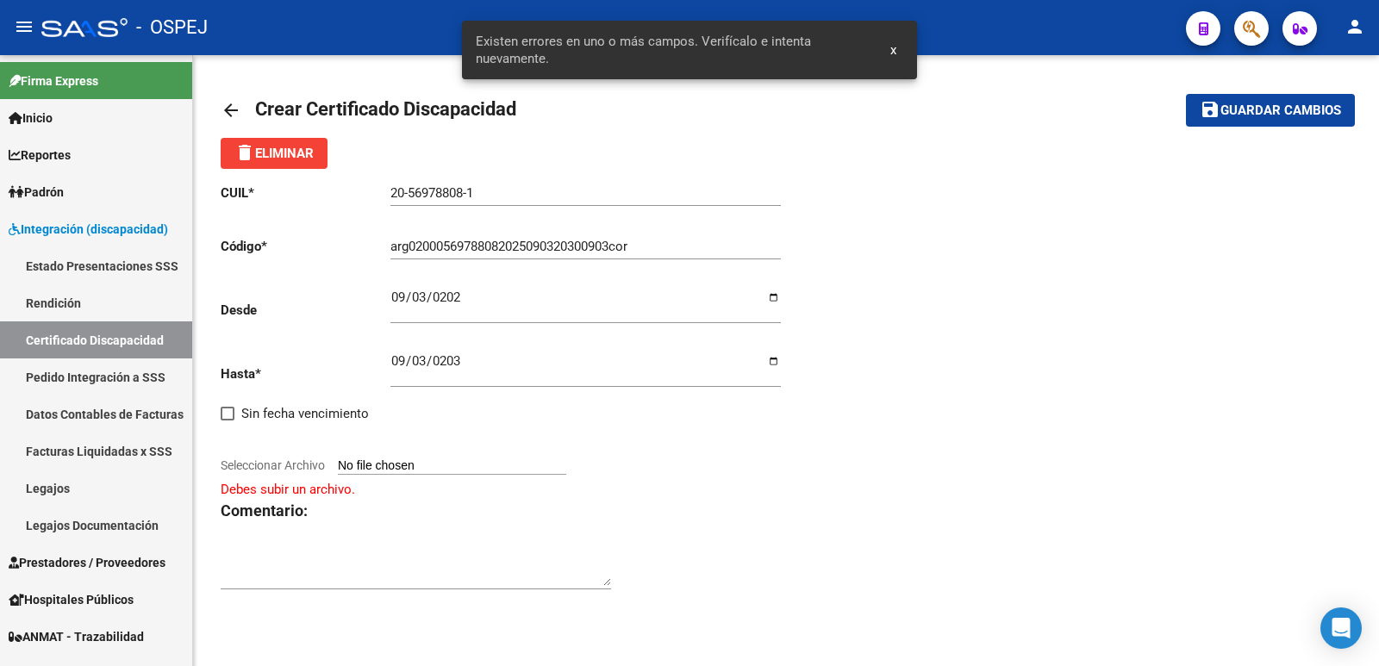
click at [908, 214] on div "CUIL * 20-56978808-1 Ingresar el CUIL Código * arg02000569788082025090320300903…" at bounding box center [786, 387] width 1131 height 437
click at [670, 250] on input "arg02000569788082025090320300903cor" at bounding box center [585, 247] width 390 height 16
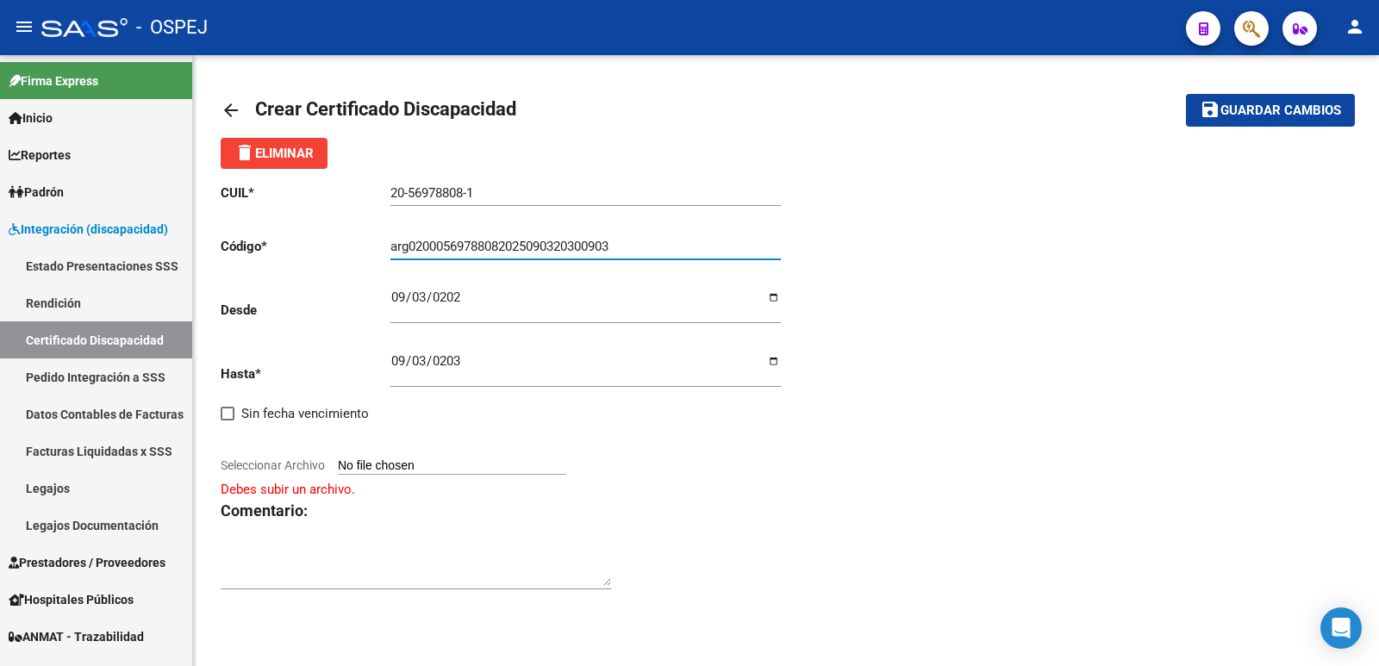
type input "arg02000569788082025090320300903"
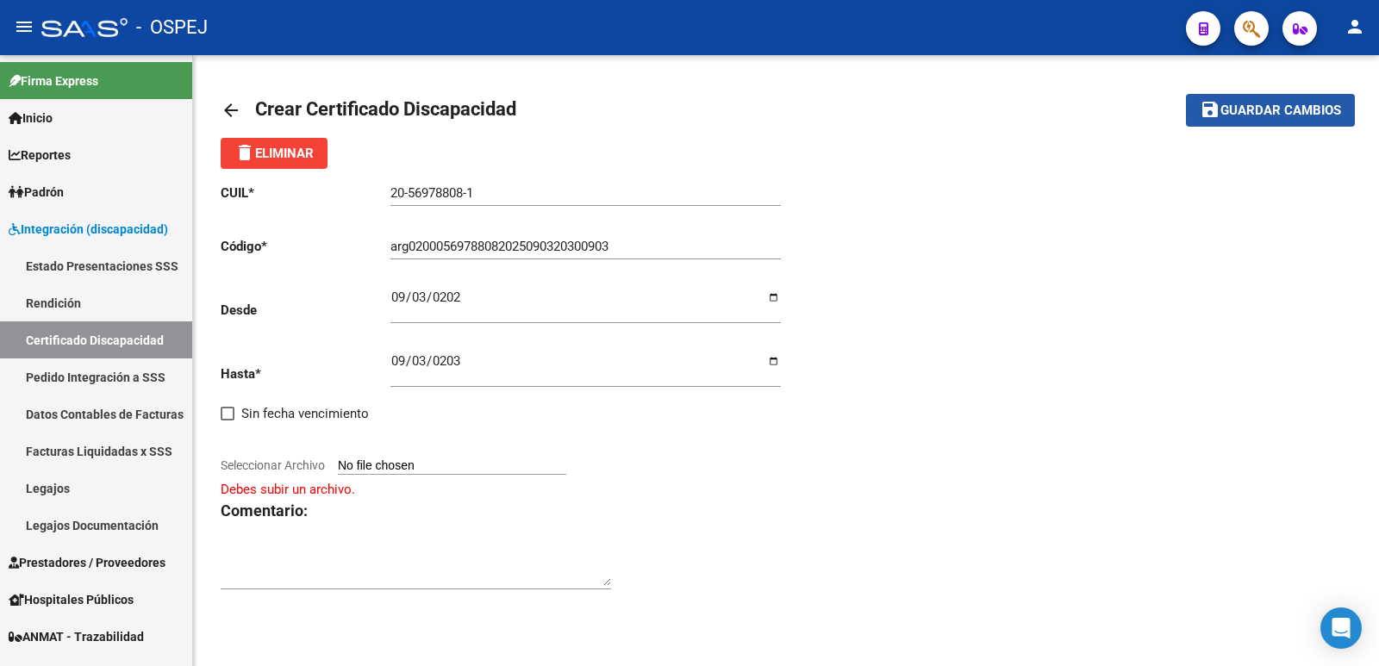
click at [1261, 109] on span "Guardar cambios" at bounding box center [1280, 111] width 121 height 16
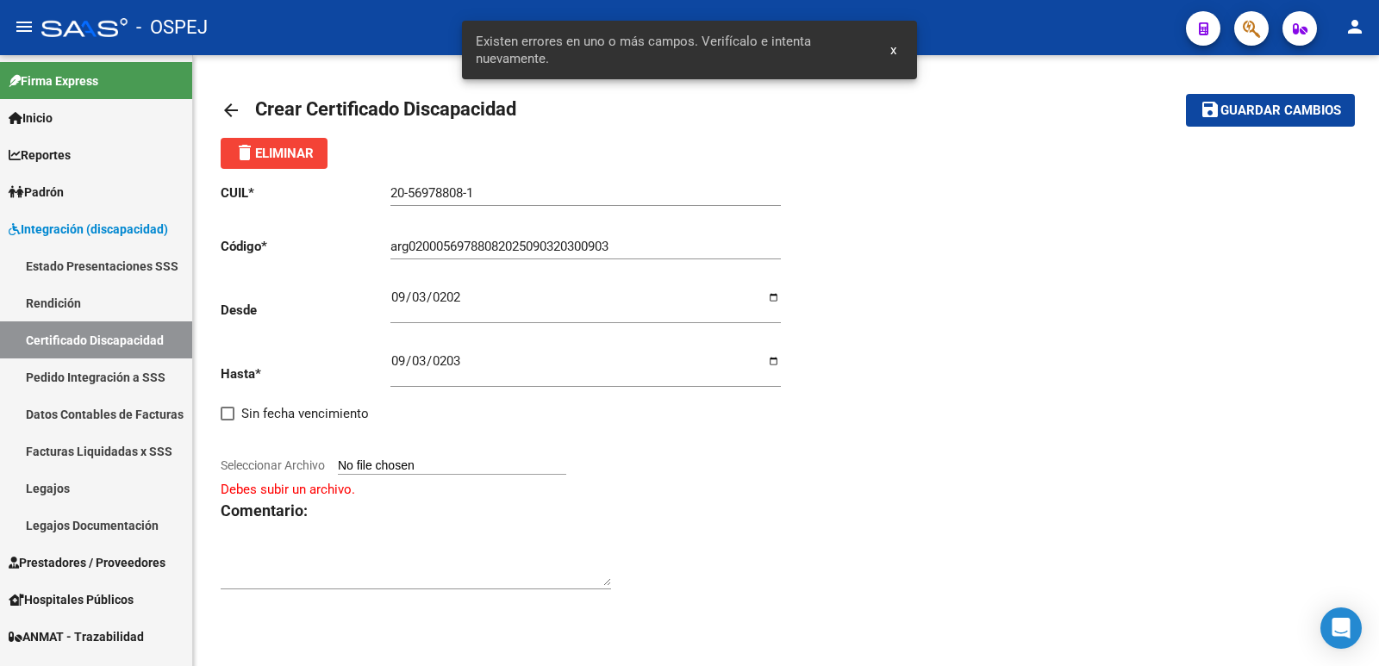
click at [921, 227] on div "CUIL * 20-56978808-1 Ingresar el CUIL Código * arg02000569788082025090320300903…" at bounding box center [786, 387] width 1131 height 437
click at [290, 271] on div "CUIL * 20-56978808-1 Ingresar el CUIL Código * arg02000569788082025090320300903…" at bounding box center [503, 387] width 565 height 437
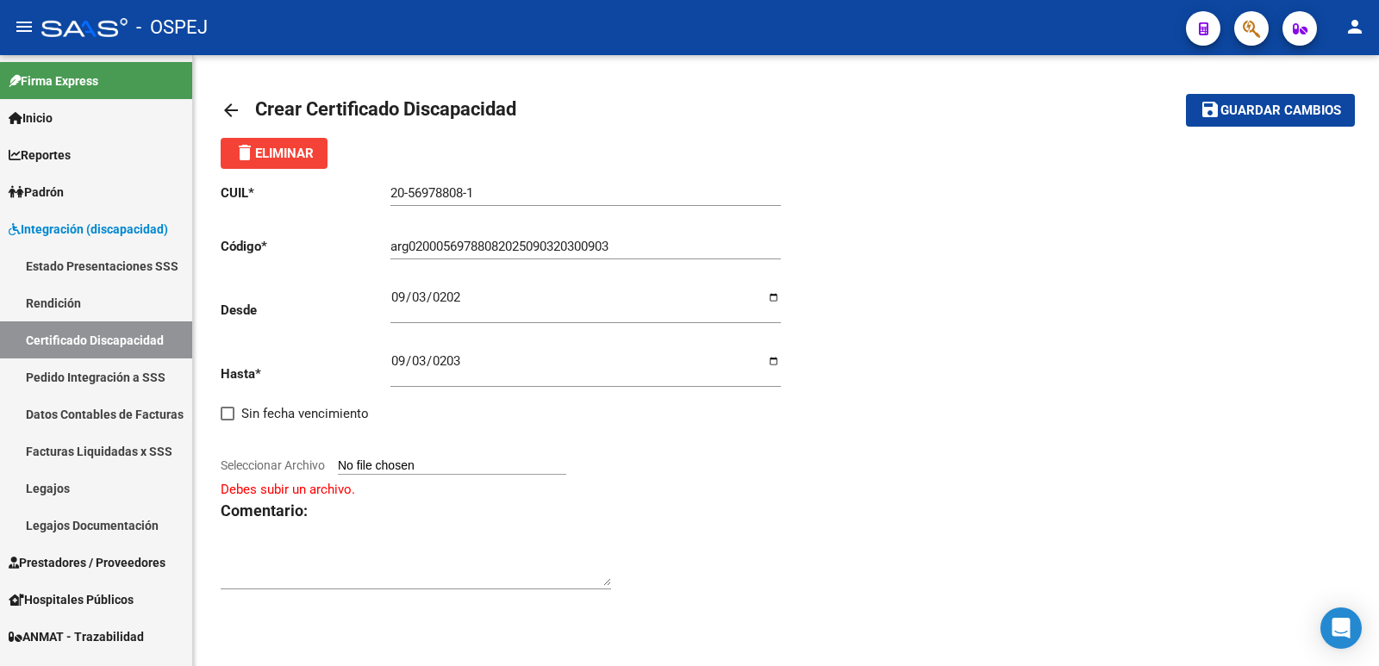
click at [439, 461] on input "Seleccionar Archivo" at bounding box center [452, 466] width 228 height 16
type input "C:\fakepath\TOREZANI LUCA.pdf"
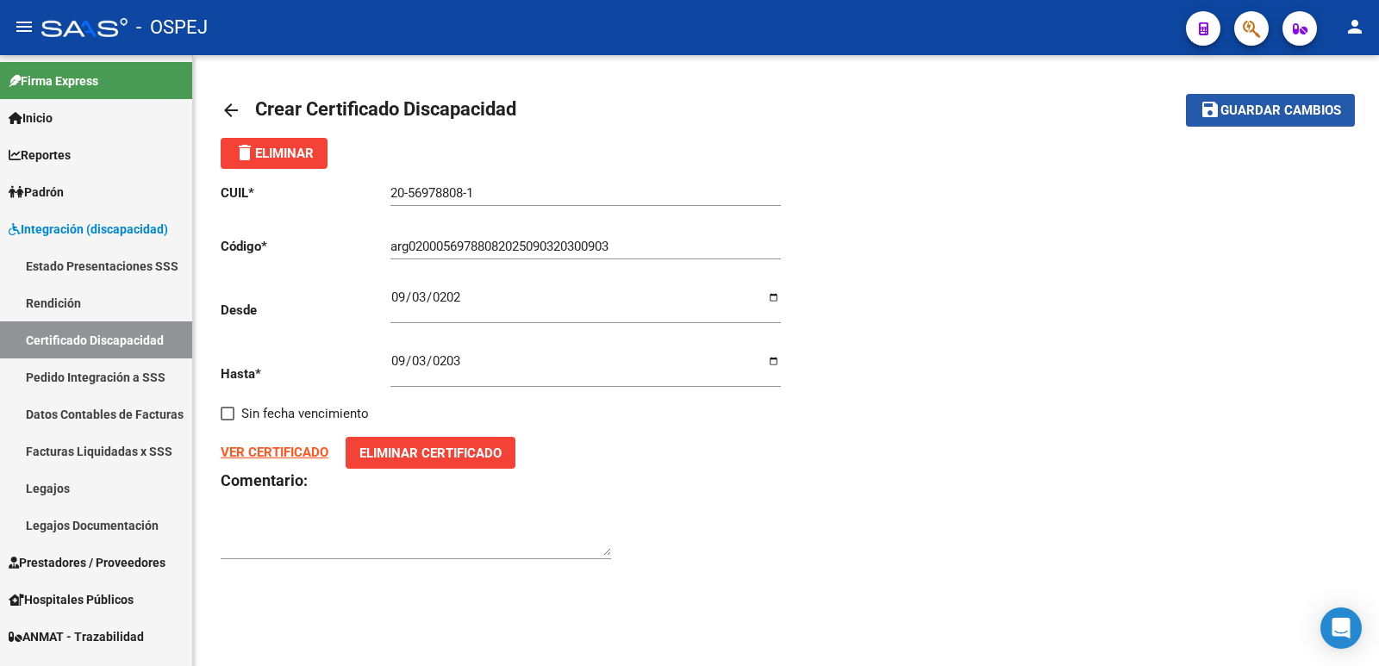
click at [1273, 111] on span "Guardar cambios" at bounding box center [1280, 111] width 121 height 16
